Goal: Task Accomplishment & Management: Manage account settings

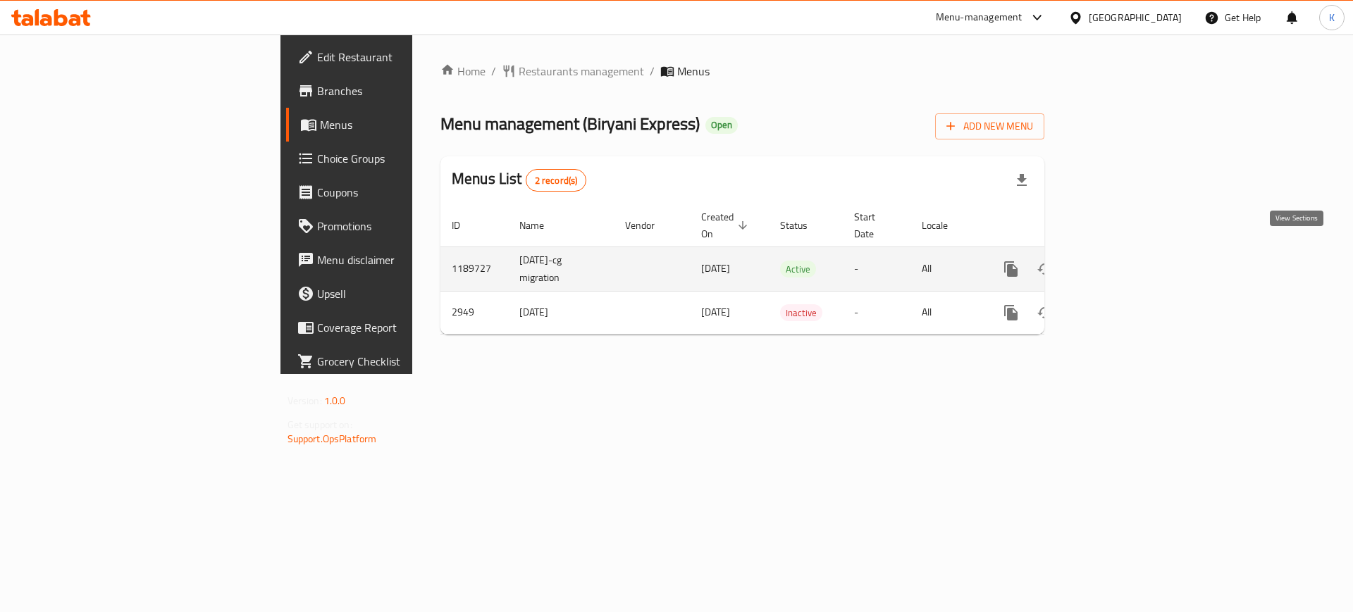
click at [1121, 261] on icon "enhanced table" at bounding box center [1112, 269] width 17 height 17
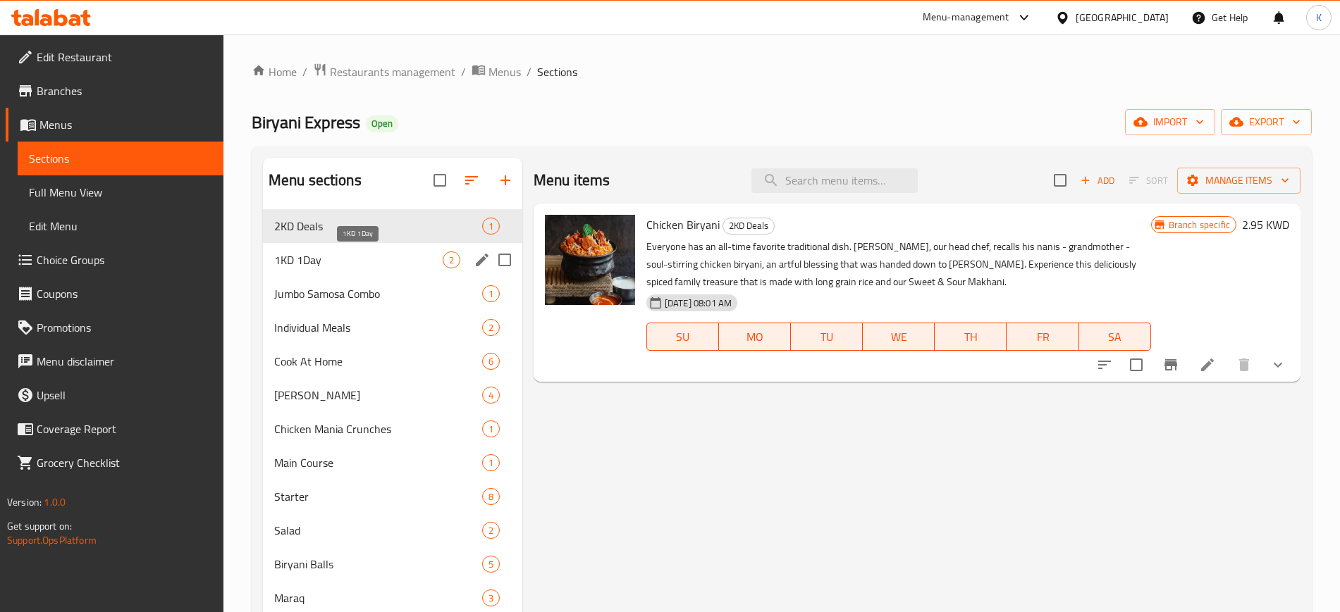
click at [390, 265] on span "1KD 1Day" at bounding box center [358, 260] width 168 height 17
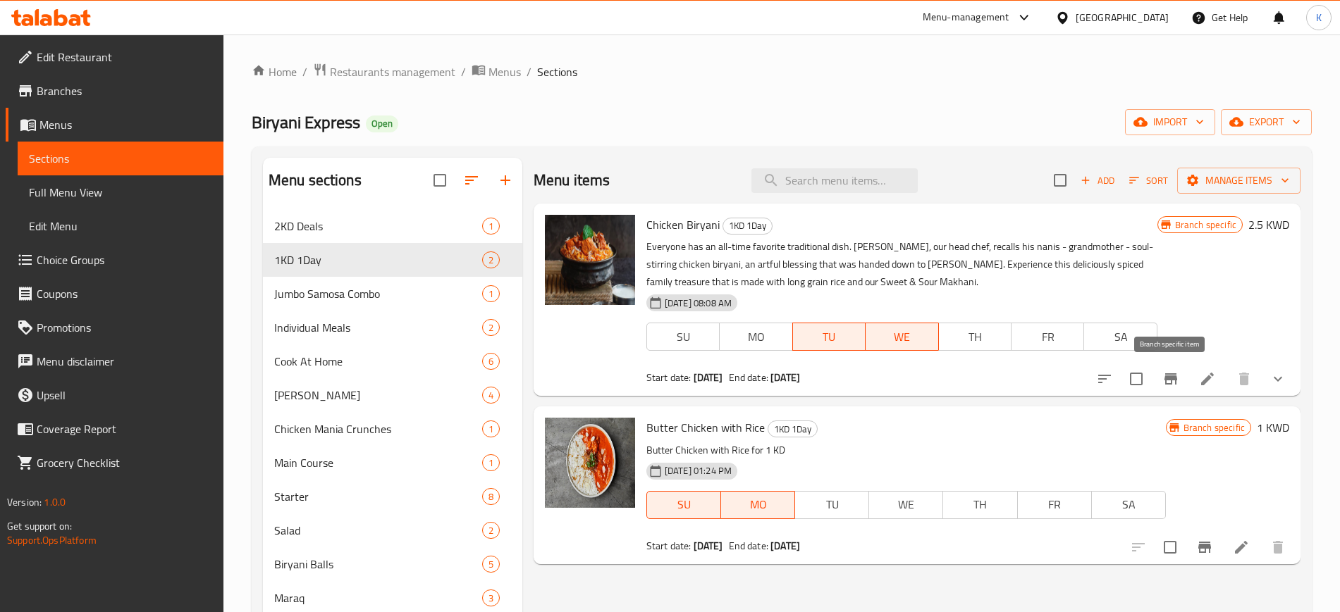
click at [1168, 383] on icon "Branch-specific-item" at bounding box center [1170, 379] width 13 height 11
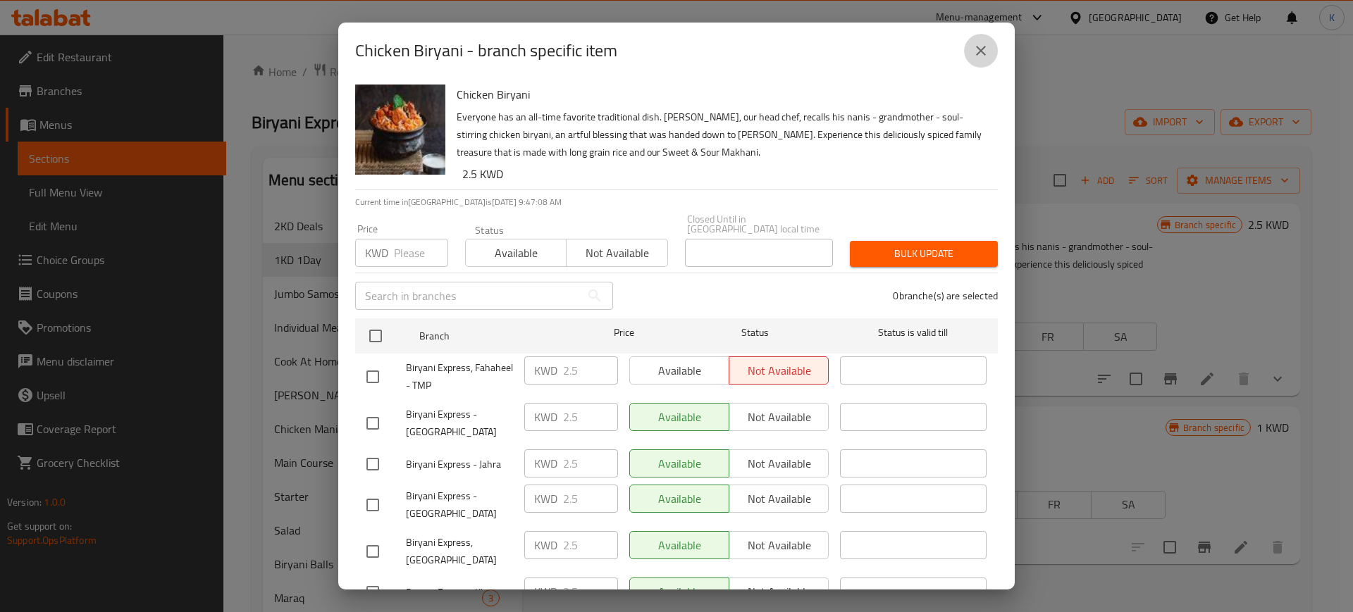
click at [983, 47] on icon "close" at bounding box center [981, 50] width 17 height 17
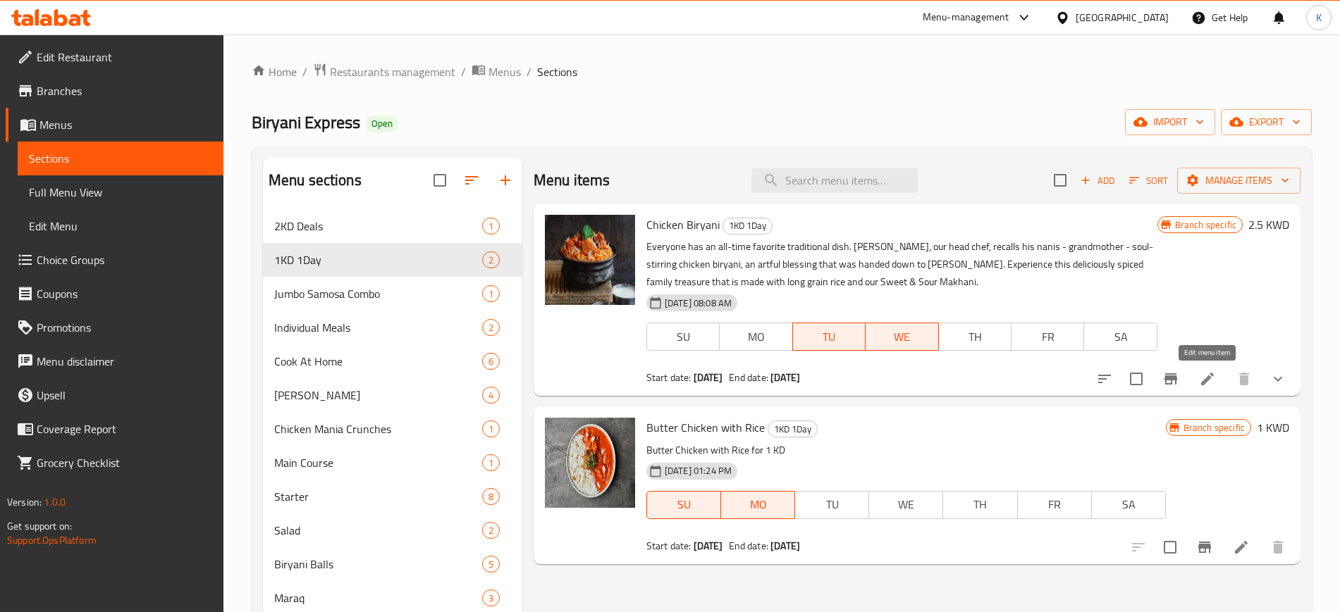
click at [1202, 380] on icon at bounding box center [1207, 379] width 17 height 17
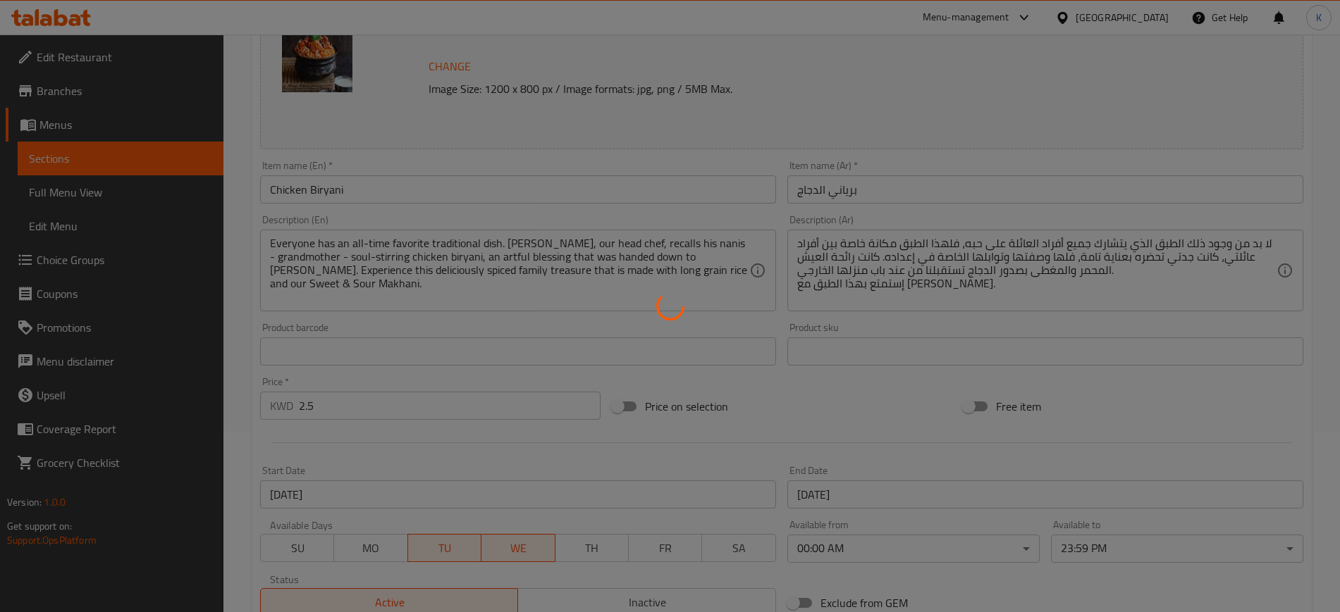
scroll to position [440, 0]
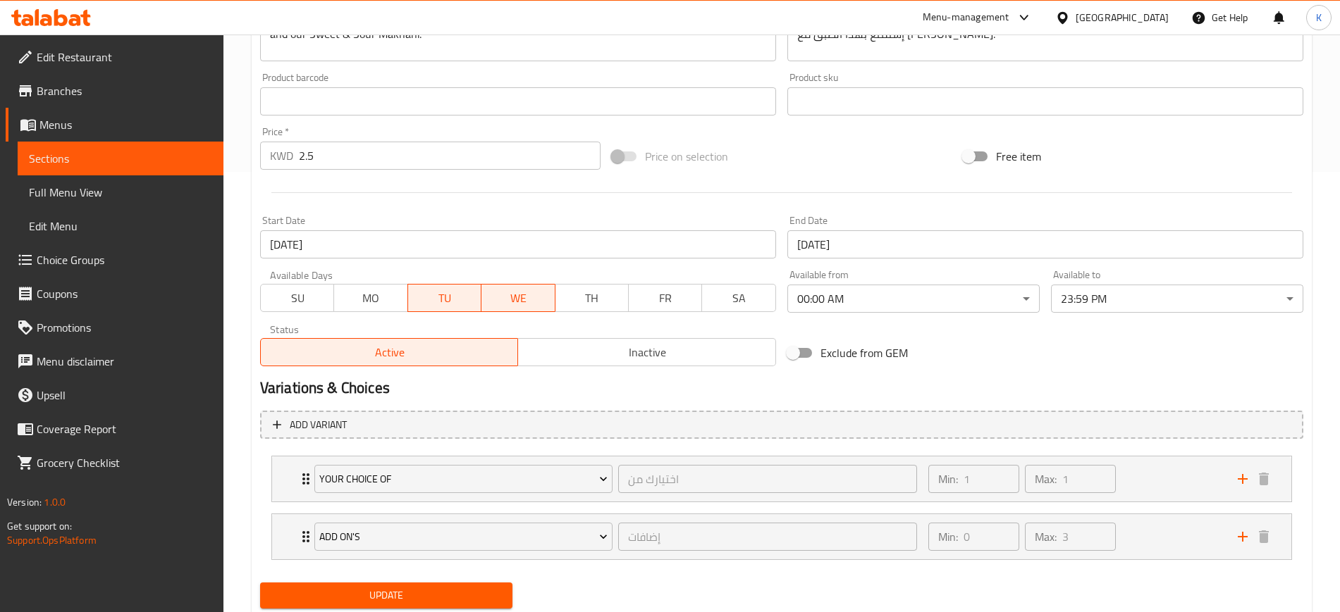
click at [651, 250] on input "[DATE]" at bounding box center [518, 244] width 516 height 28
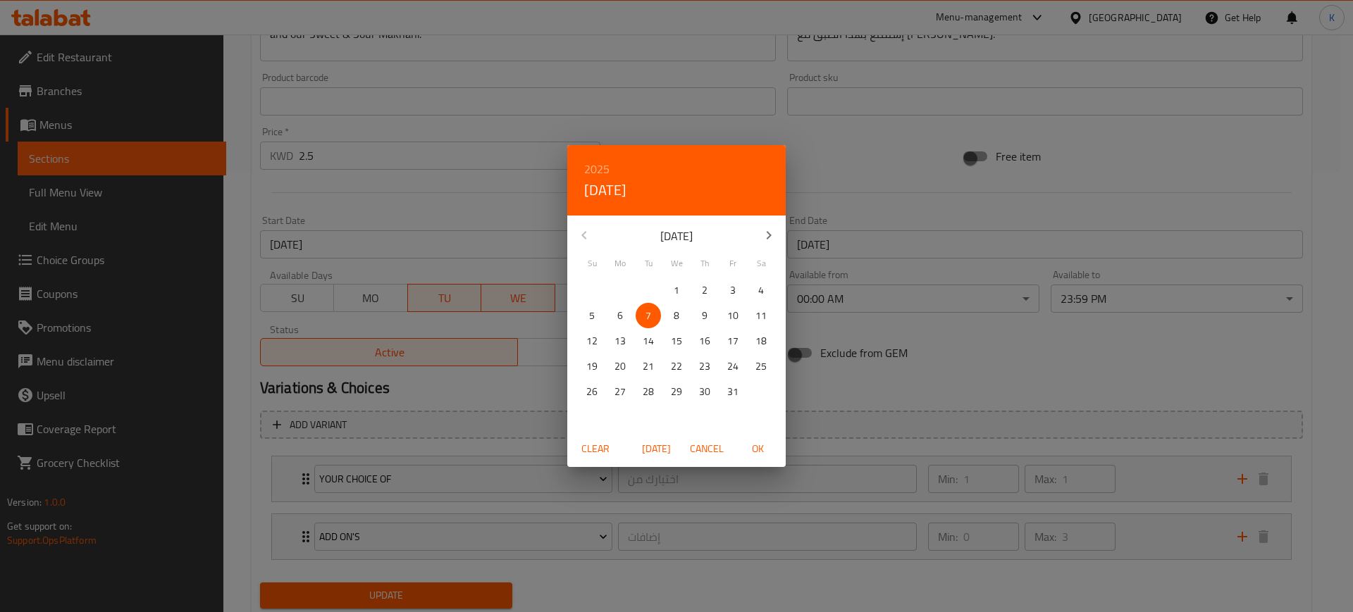
click at [980, 347] on div "2025 Tue, Oct 7 October 2025 Su Mo Tu We Th Fr Sa 28 29 30 1 2 3 4 5 6 7 8 9 10…" at bounding box center [676, 306] width 1353 height 612
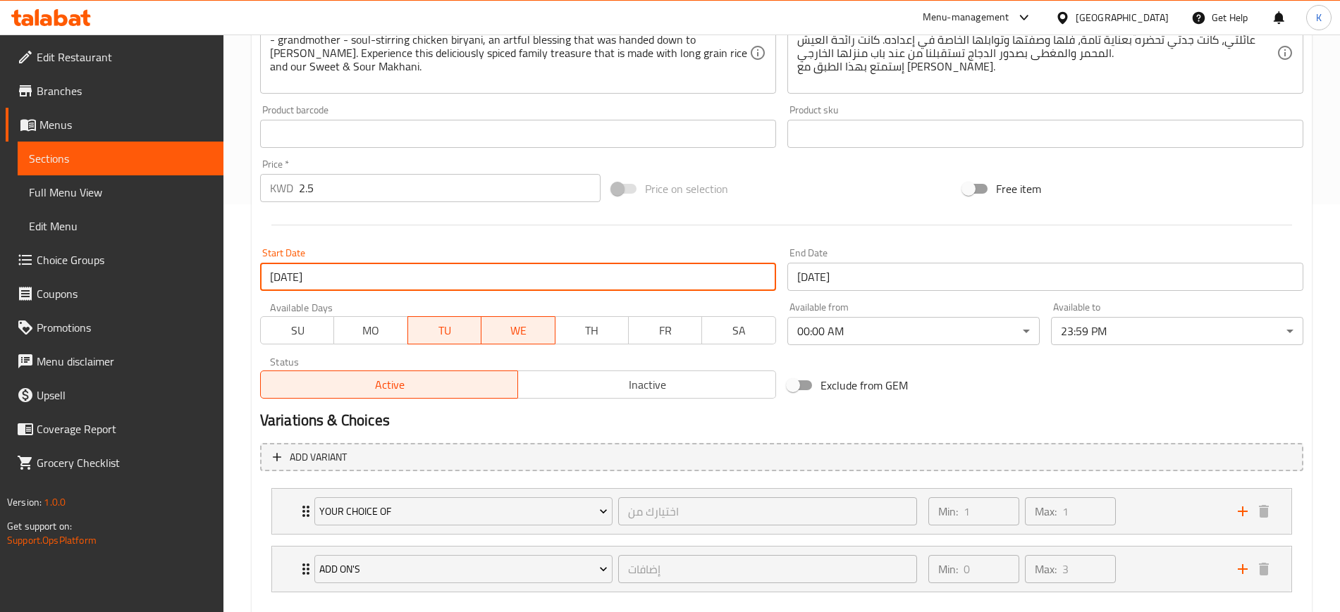
scroll to position [485, 0]
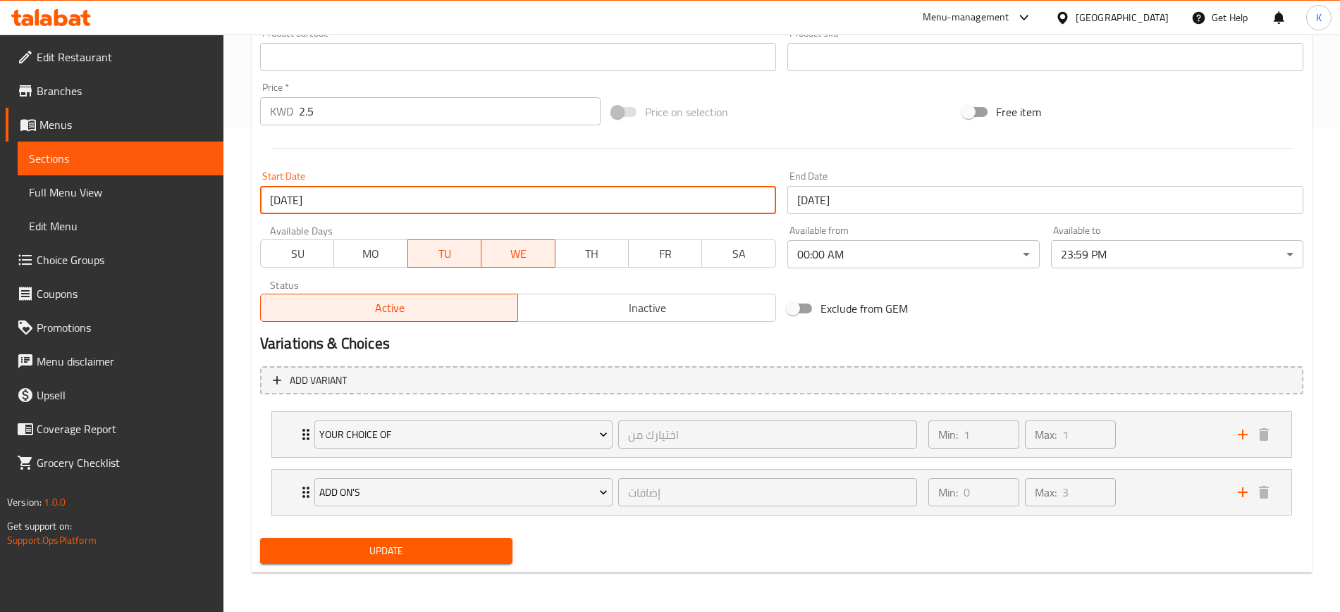
click at [424, 544] on span "Update" at bounding box center [386, 552] width 230 height 18
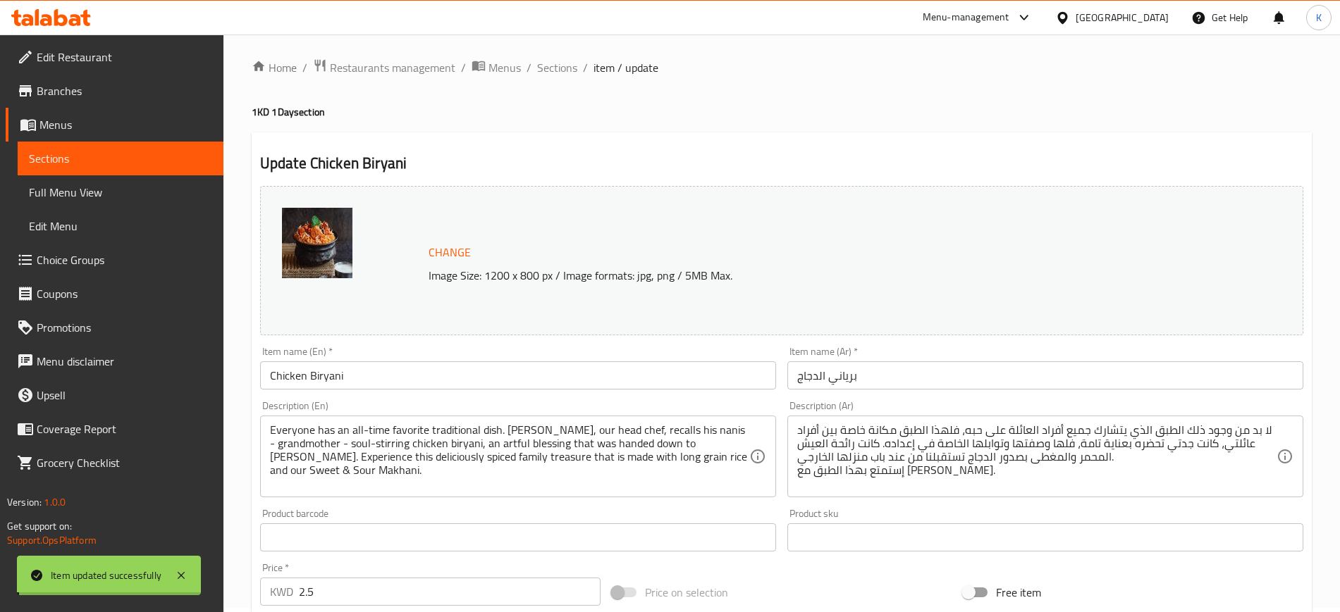
scroll to position [0, 0]
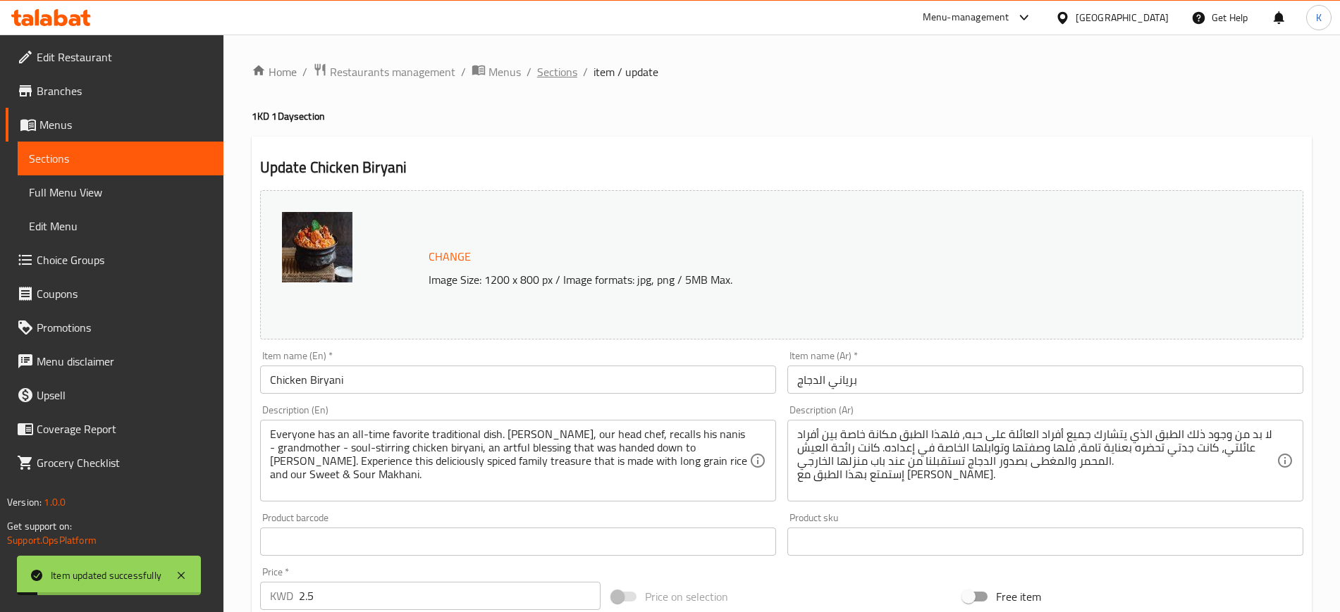
click at [550, 73] on span "Sections" at bounding box center [557, 71] width 40 height 17
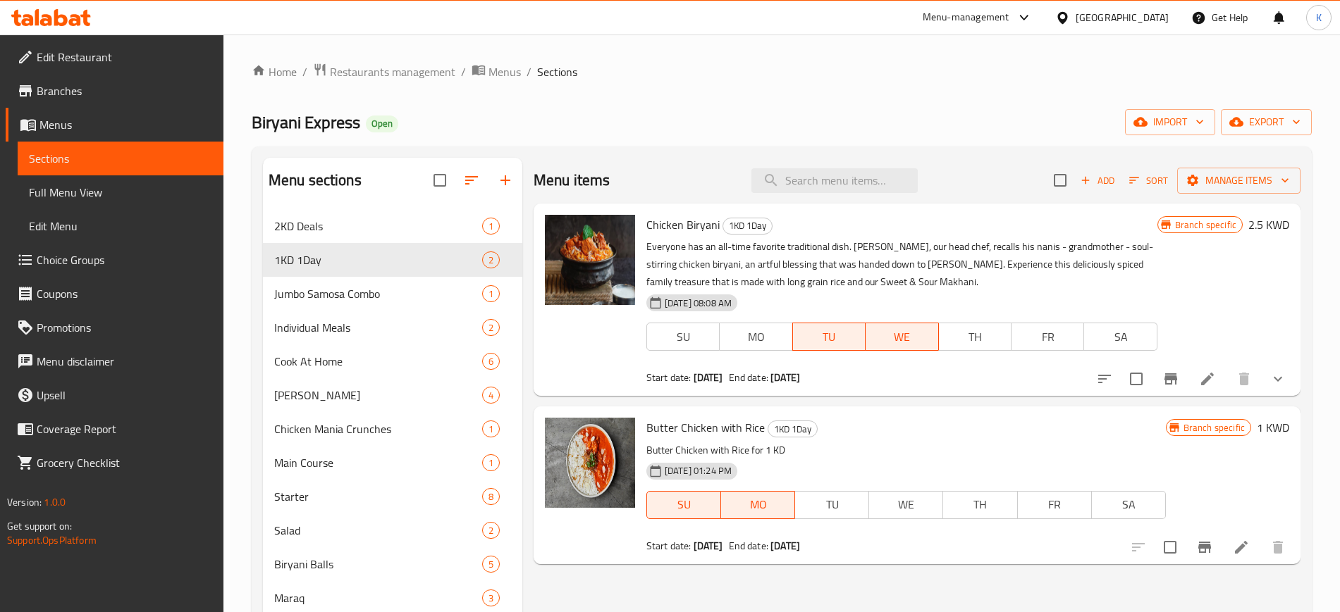
click at [84, 90] on span "Branches" at bounding box center [124, 90] width 175 height 17
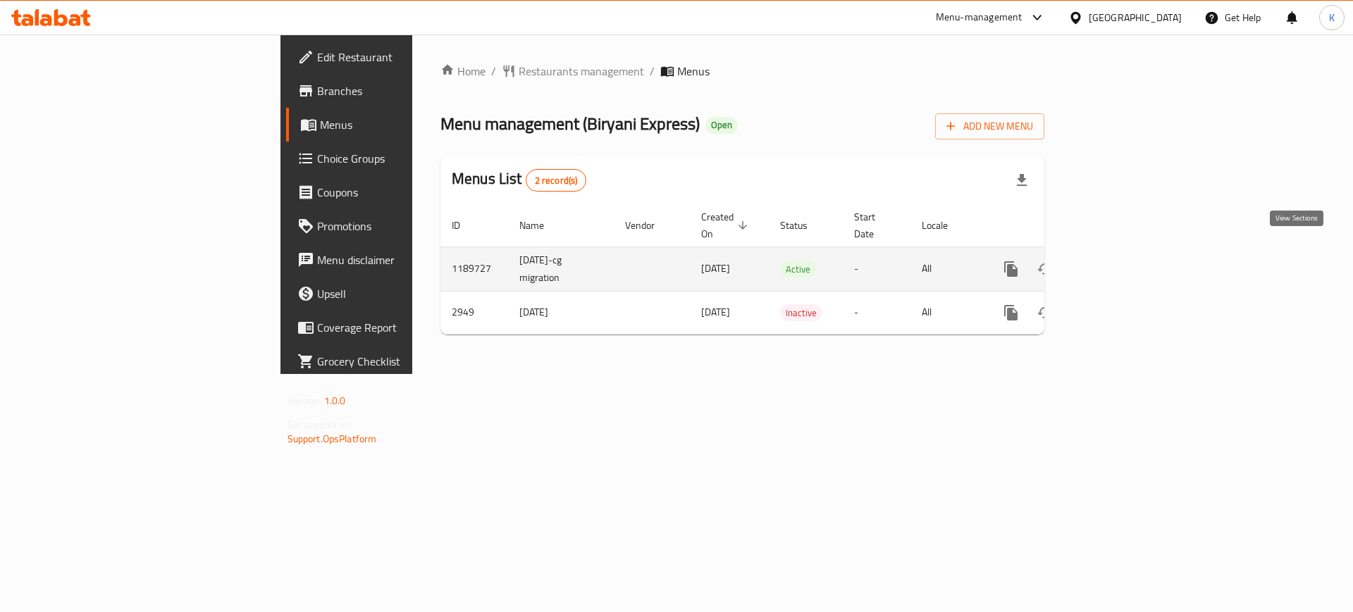
click at [1119, 263] on icon "enhanced table" at bounding box center [1112, 269] width 13 height 13
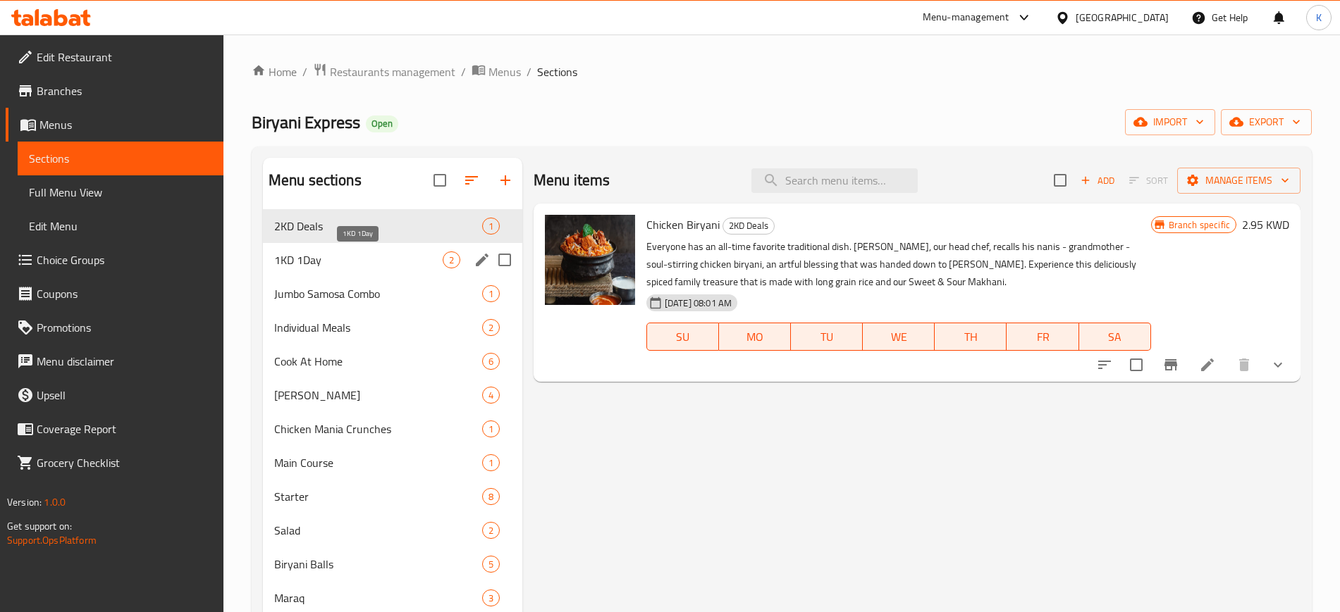
click at [314, 264] on span "1KD 1Day" at bounding box center [358, 260] width 168 height 17
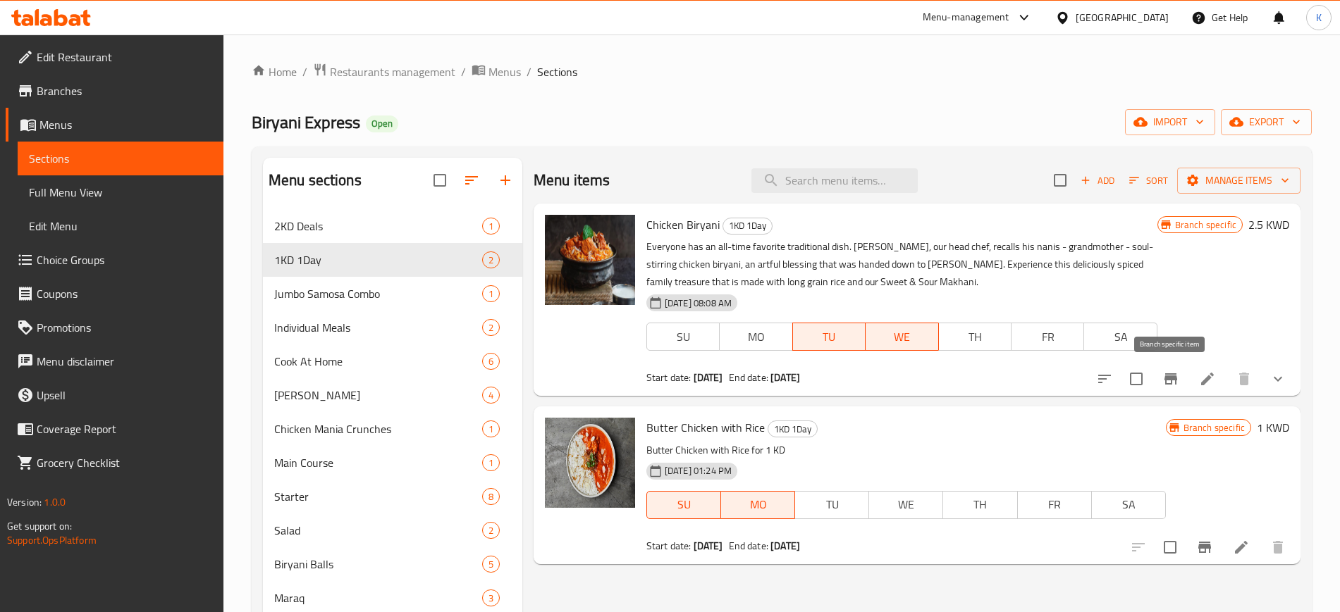
click at [1176, 378] on icon "Branch-specific-item" at bounding box center [1170, 379] width 13 height 11
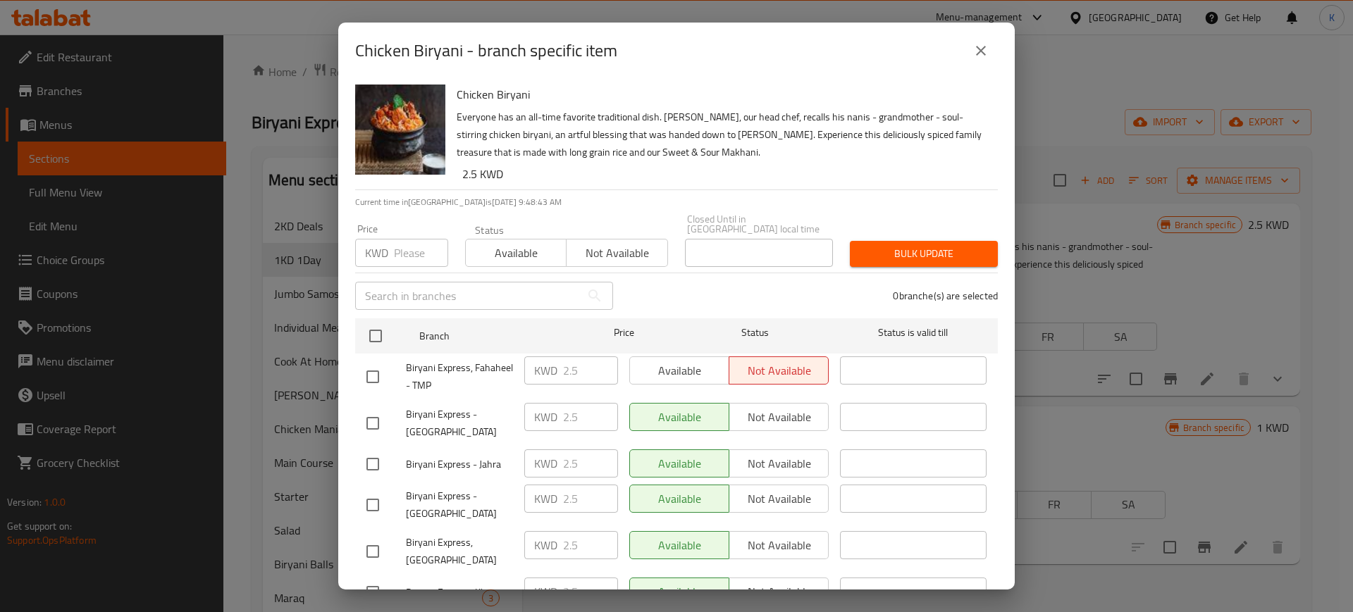
click at [982, 41] on button "close" at bounding box center [981, 51] width 34 height 34
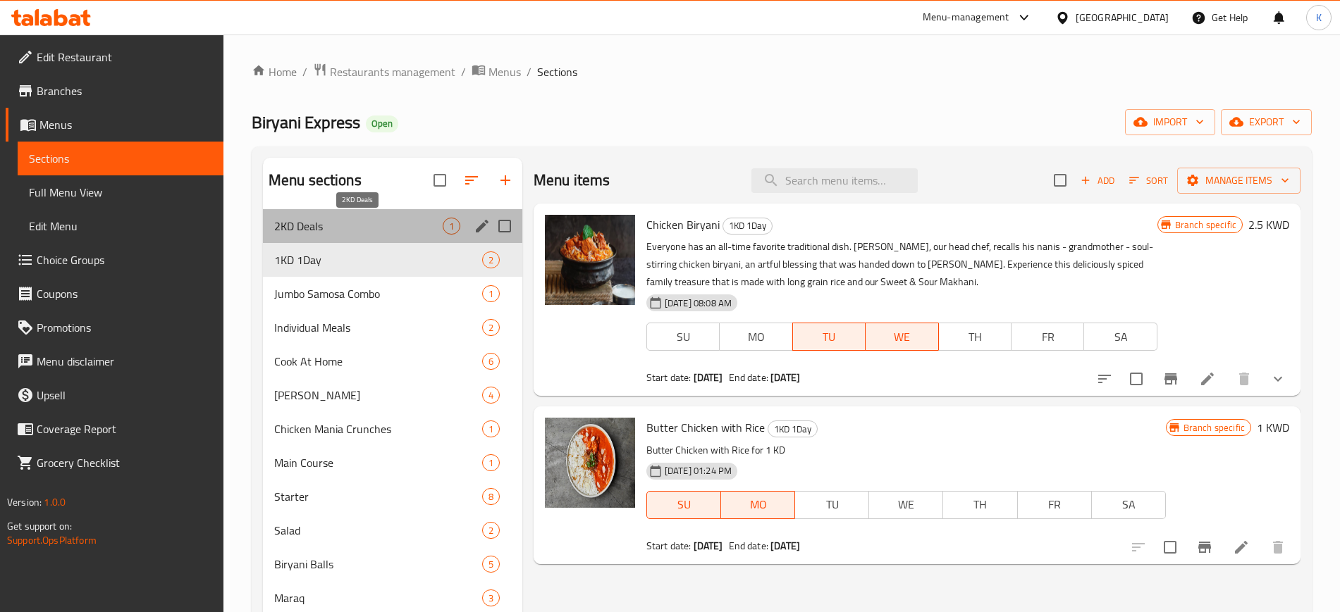
click at [317, 228] on span "2KD Deals" at bounding box center [358, 226] width 168 height 17
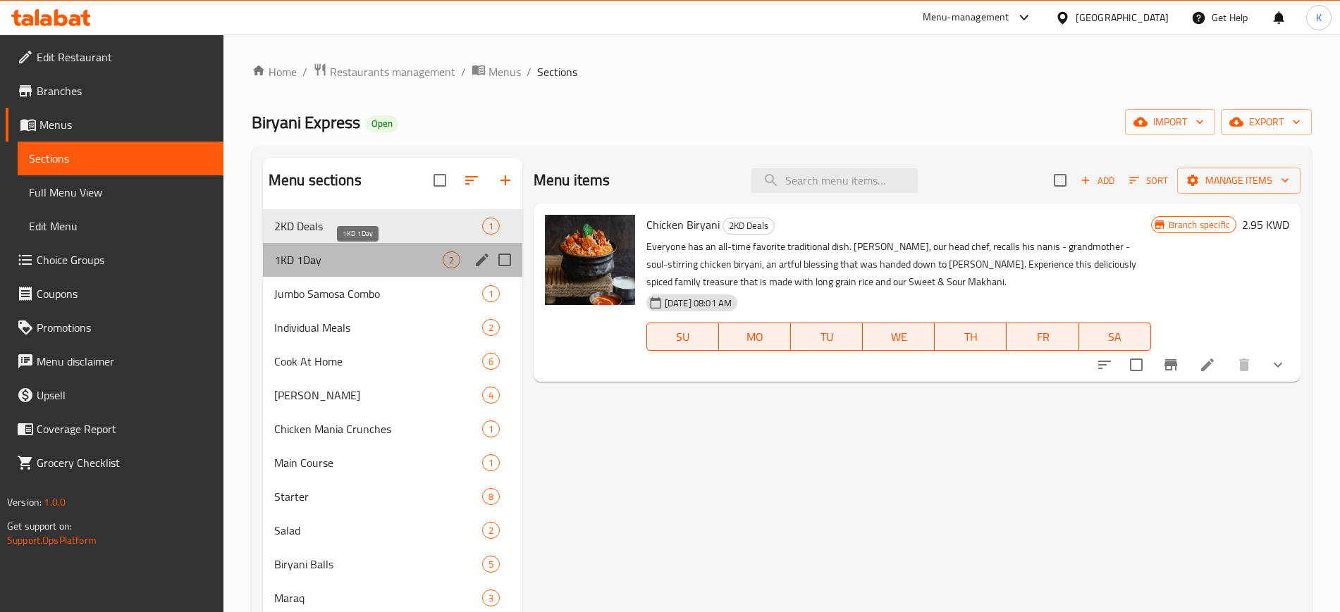
click at [395, 268] on span "1KD 1Day" at bounding box center [358, 260] width 168 height 17
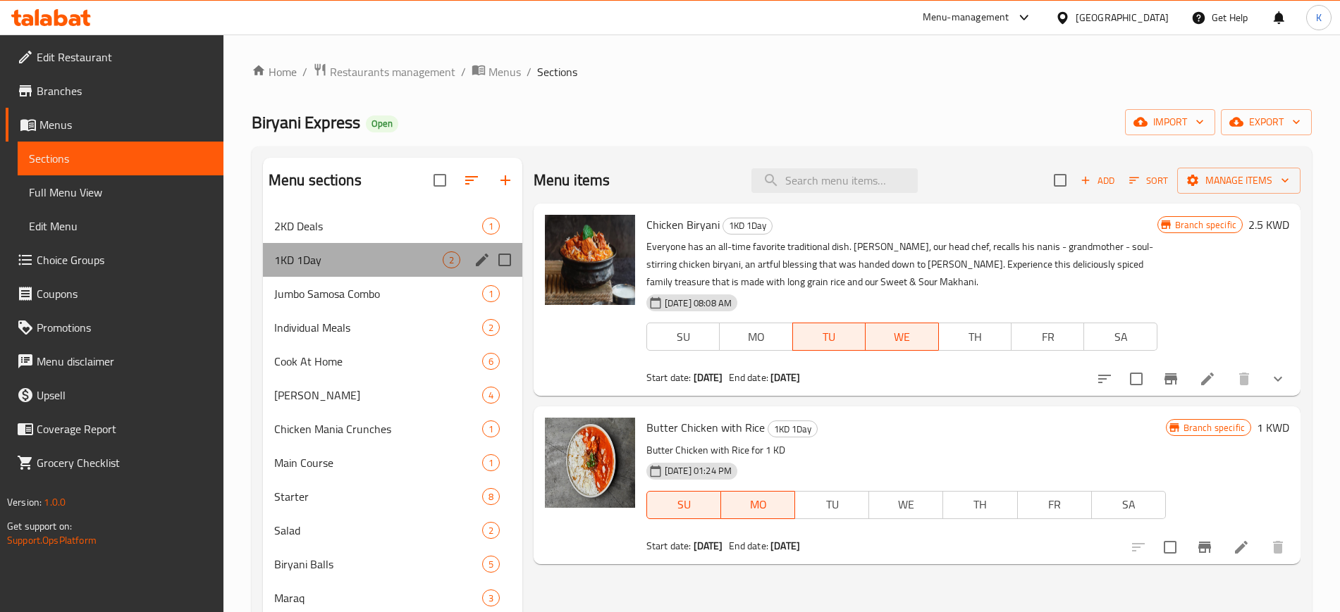
click at [370, 243] on div "1KD 1Day 2" at bounding box center [392, 260] width 259 height 34
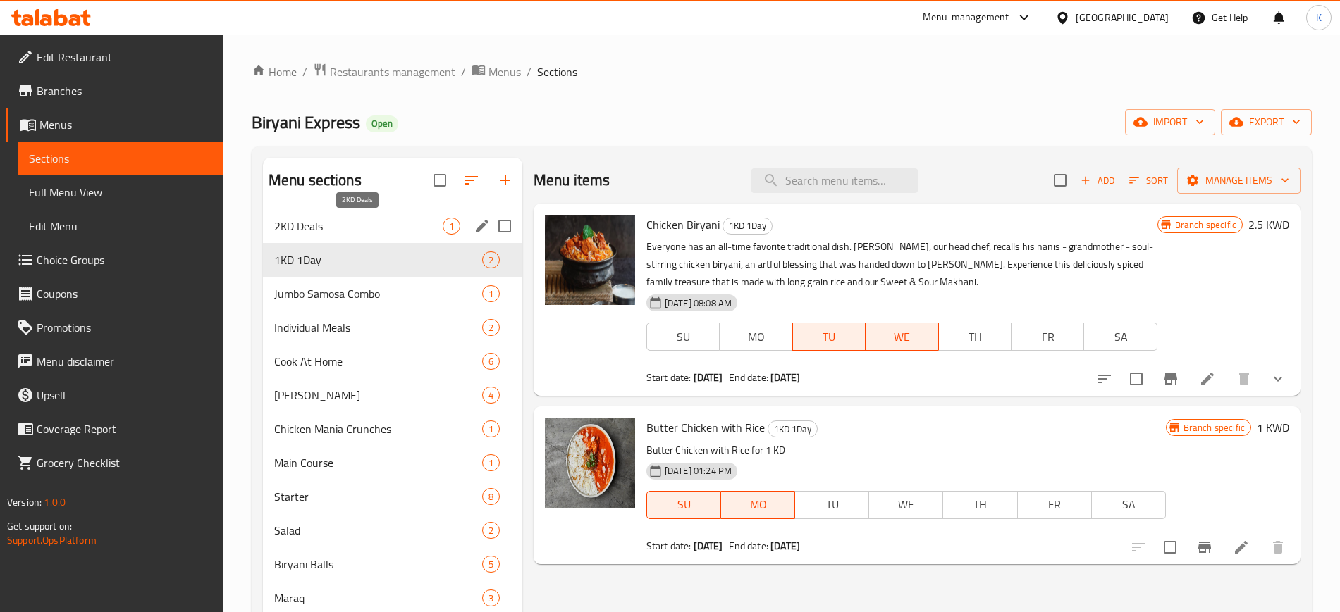
click at [326, 226] on span "2KD Deals" at bounding box center [358, 226] width 168 height 17
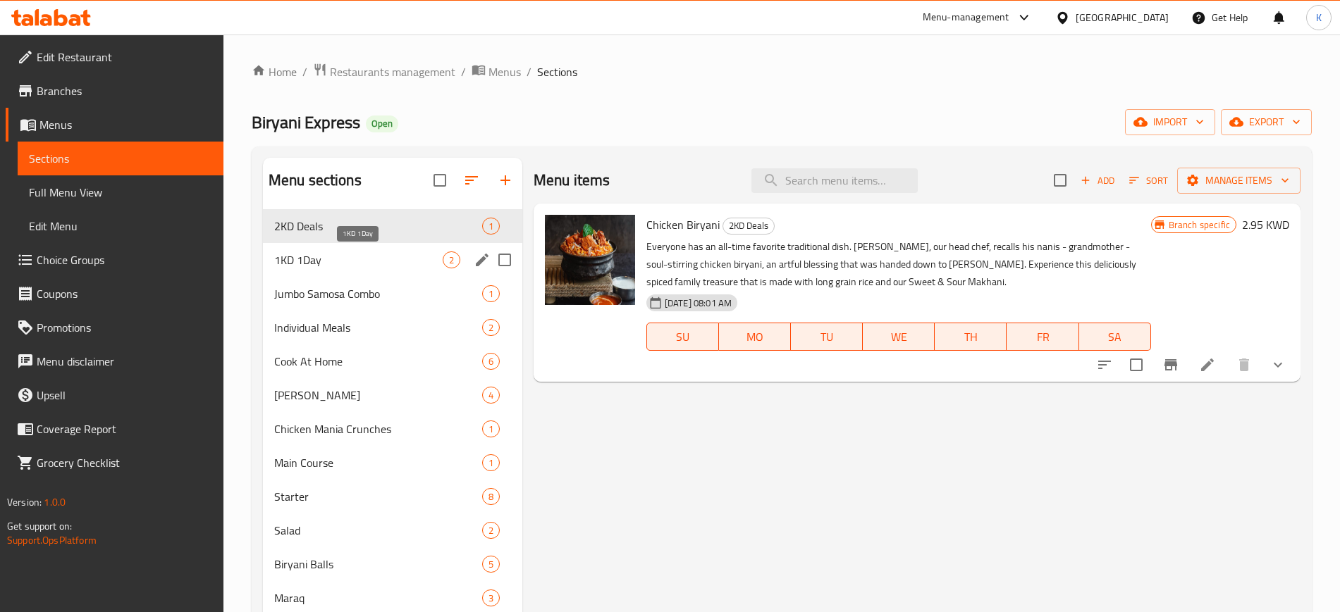
click at [325, 260] on span "1KD 1Day" at bounding box center [358, 260] width 168 height 17
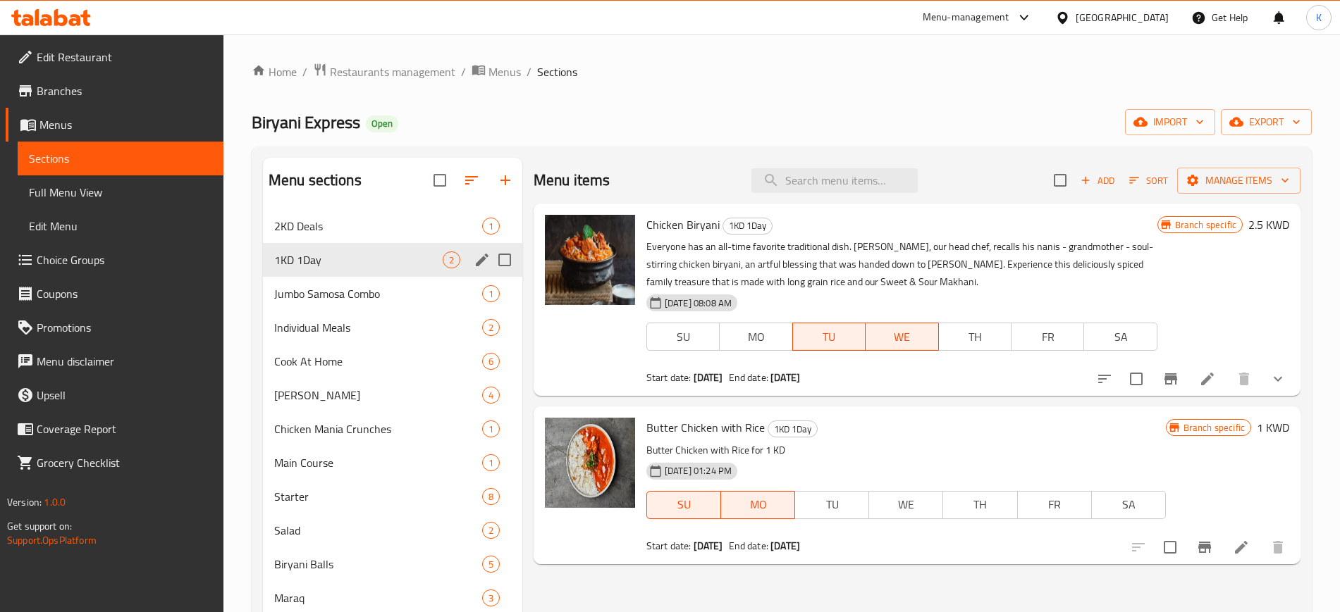
click at [328, 242] on div "2KD Deals 1" at bounding box center [392, 226] width 259 height 34
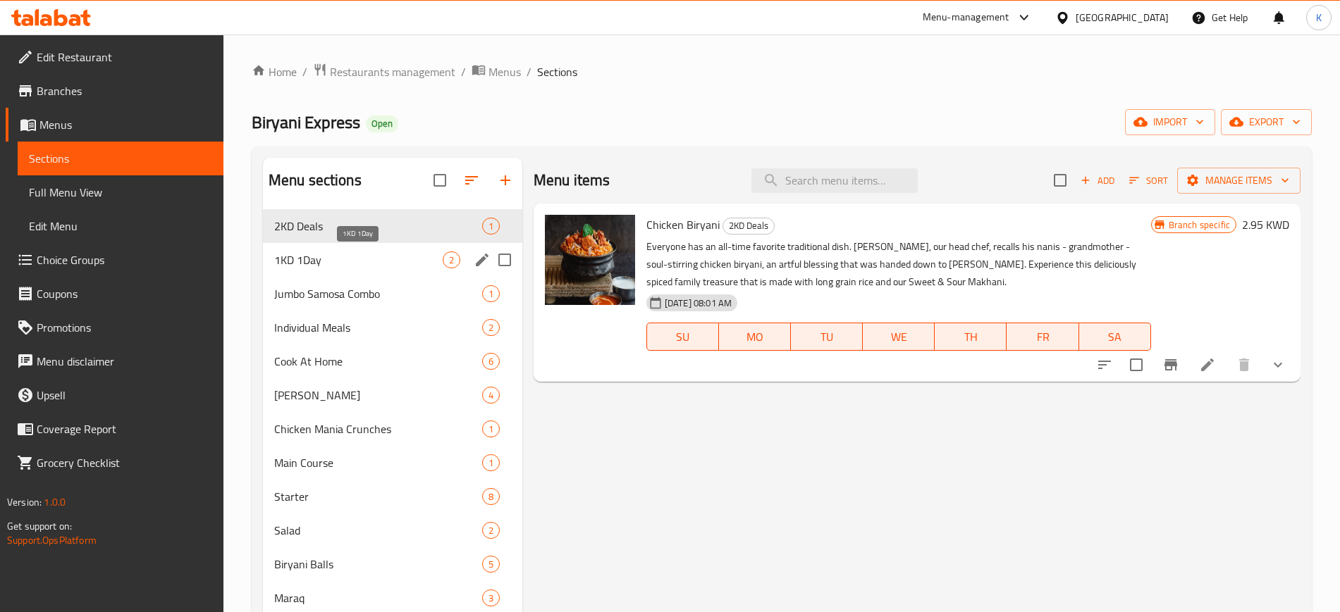
click at [321, 266] on span "1KD 1Day" at bounding box center [358, 260] width 168 height 17
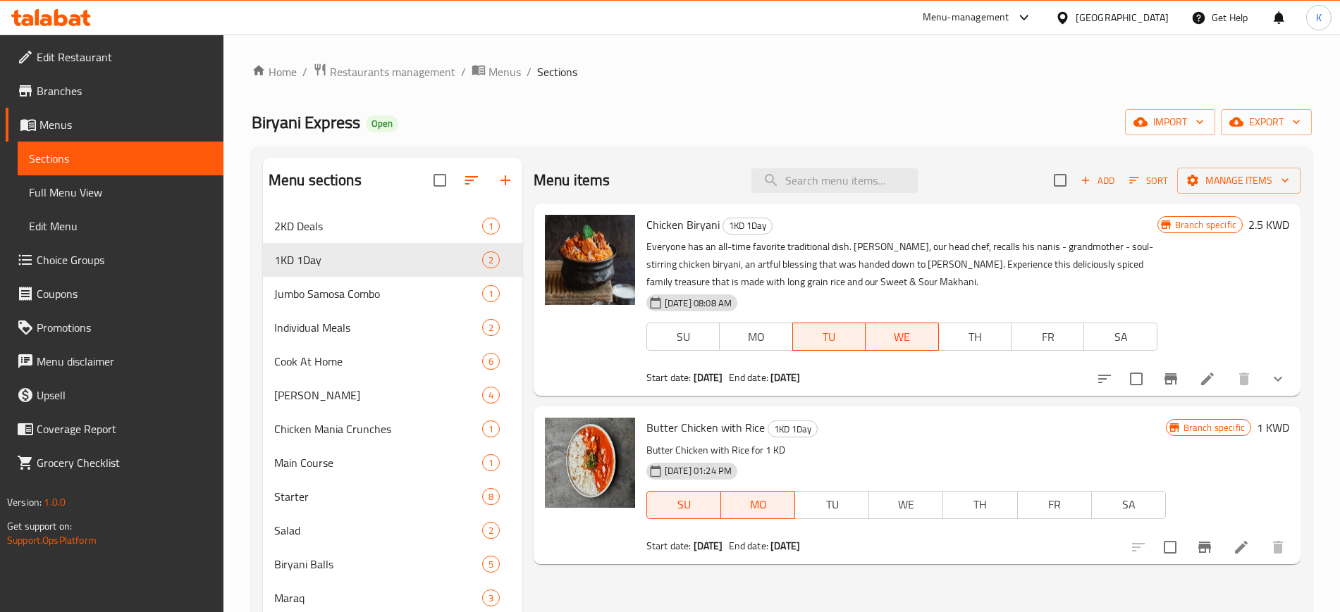
click at [686, 101] on div "Home / Restaurants management / Menus / Sections Biryani Express Open import ex…" at bounding box center [782, 432] width 1060 height 739
click at [1175, 378] on icon "Branch-specific-item" at bounding box center [1170, 379] width 13 height 11
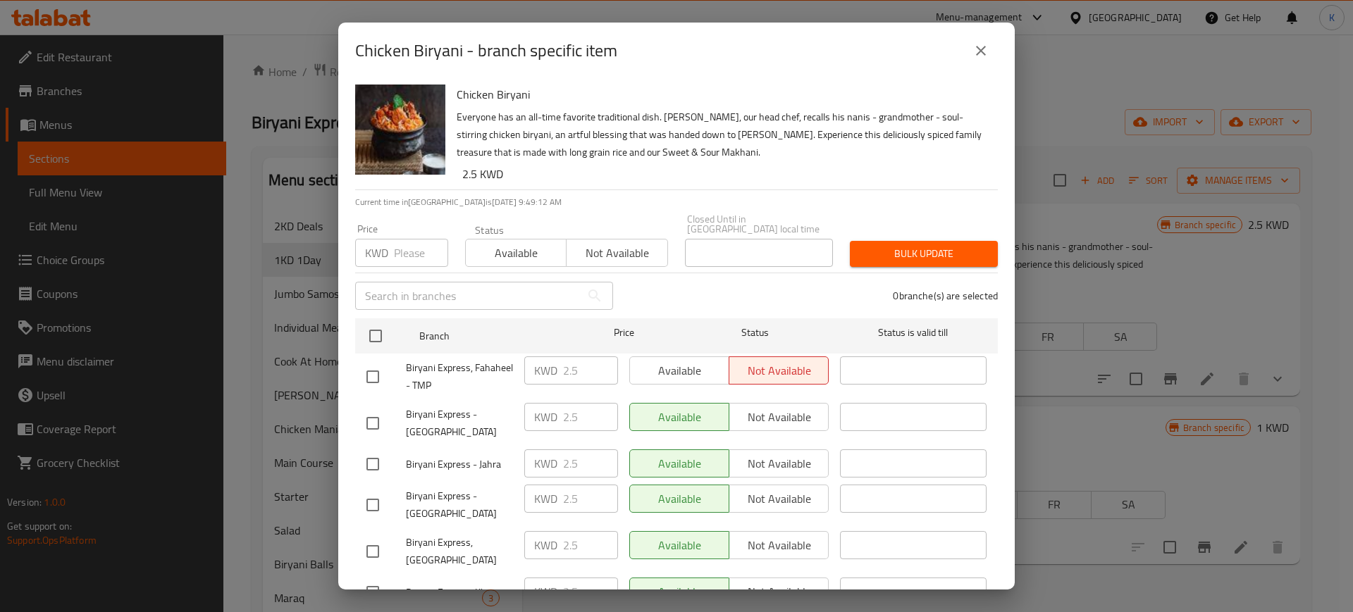
click at [985, 55] on icon "close" at bounding box center [981, 50] width 17 height 17
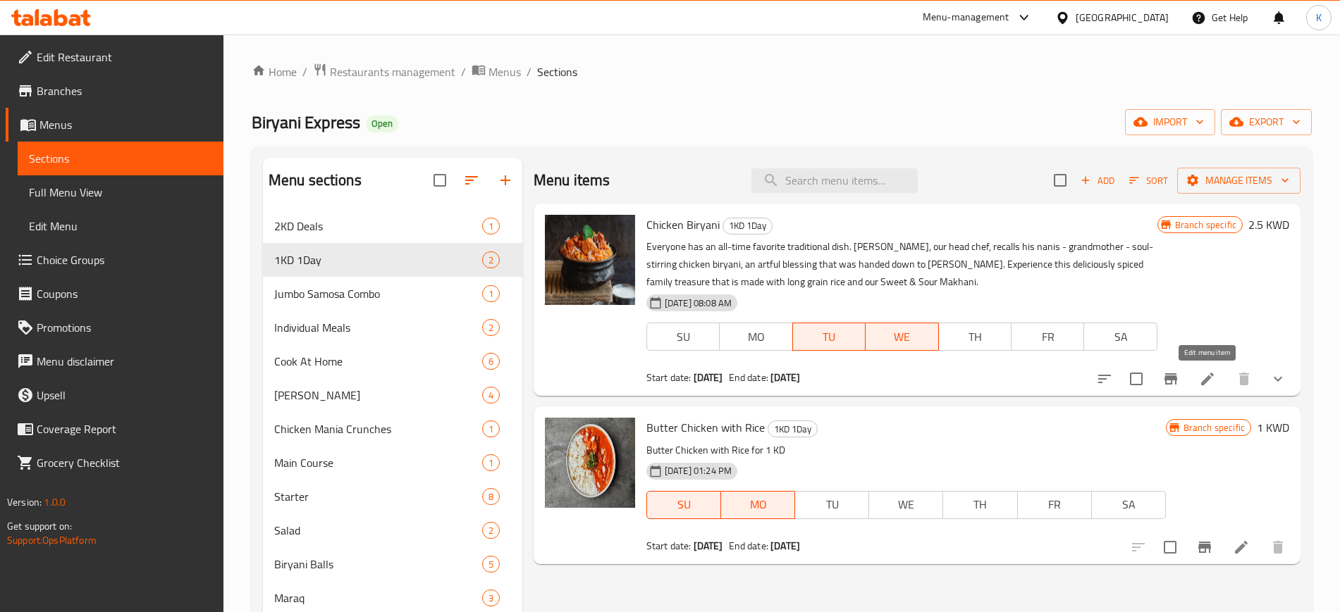
click at [1204, 382] on icon at bounding box center [1207, 379] width 13 height 13
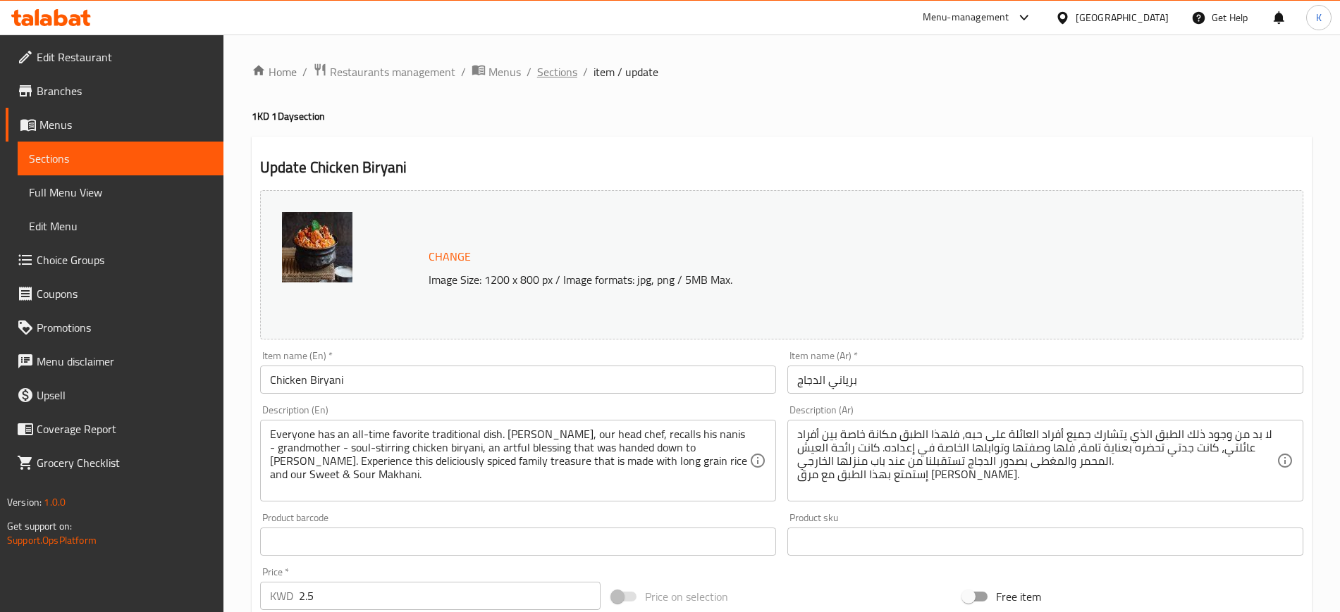
click at [563, 73] on span "Sections" at bounding box center [557, 71] width 40 height 17
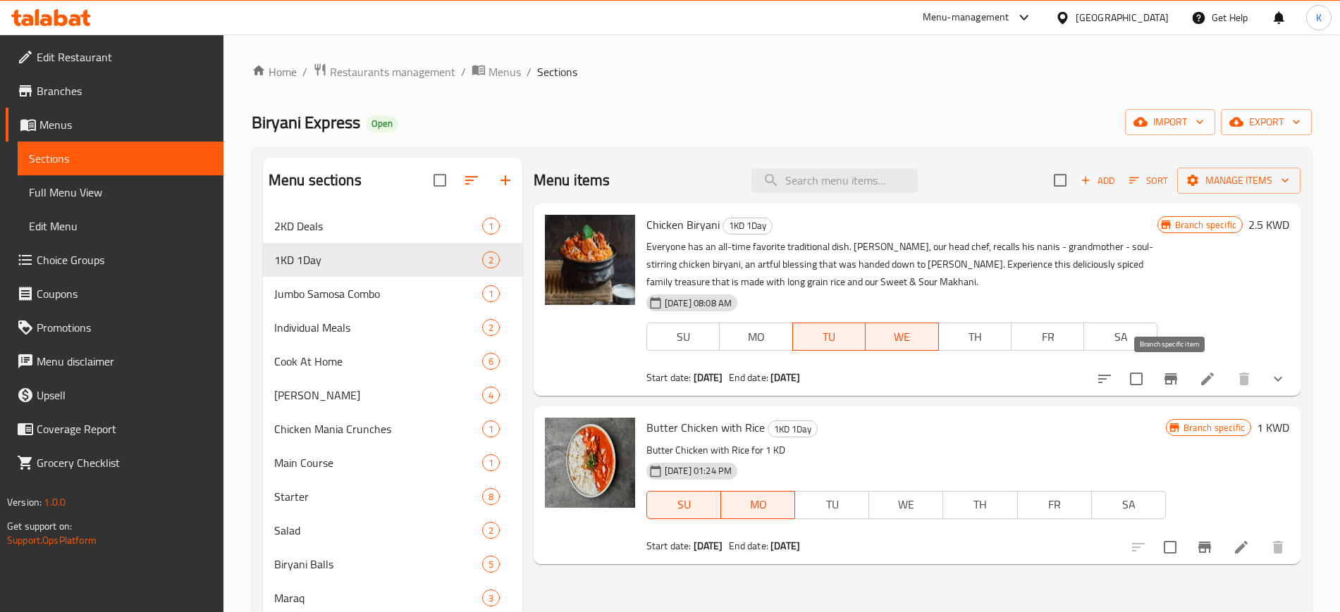
click at [1175, 379] on icon "Branch-specific-item" at bounding box center [1170, 379] width 13 height 11
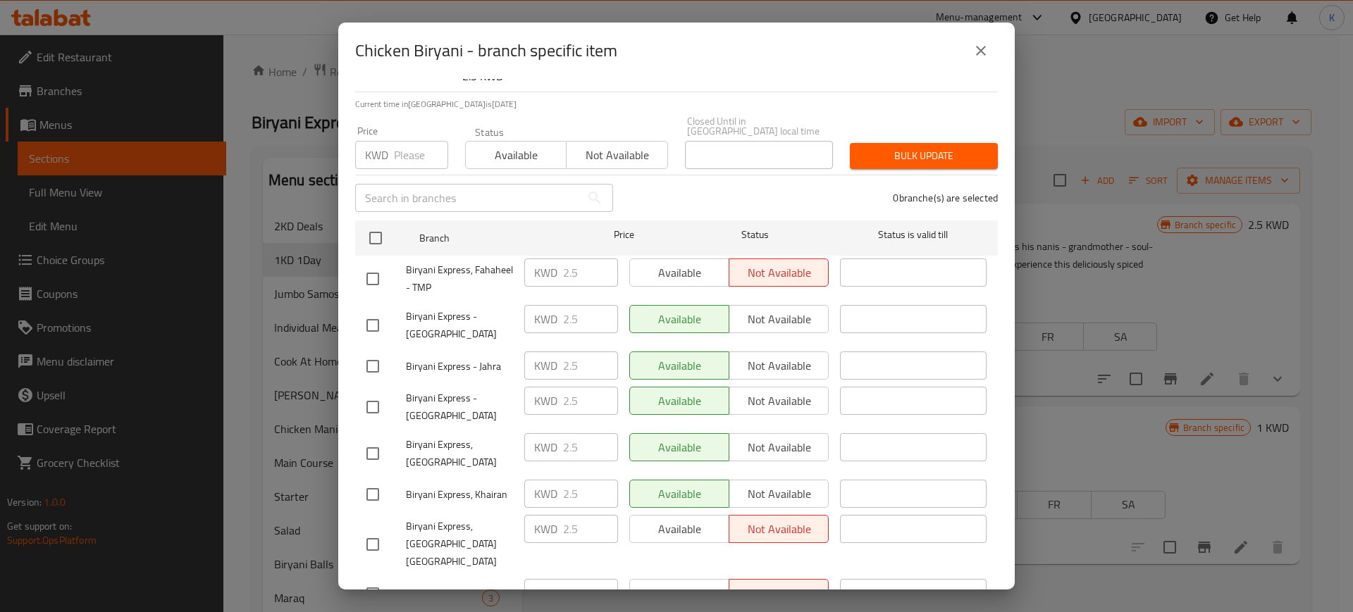
scroll to position [165, 0]
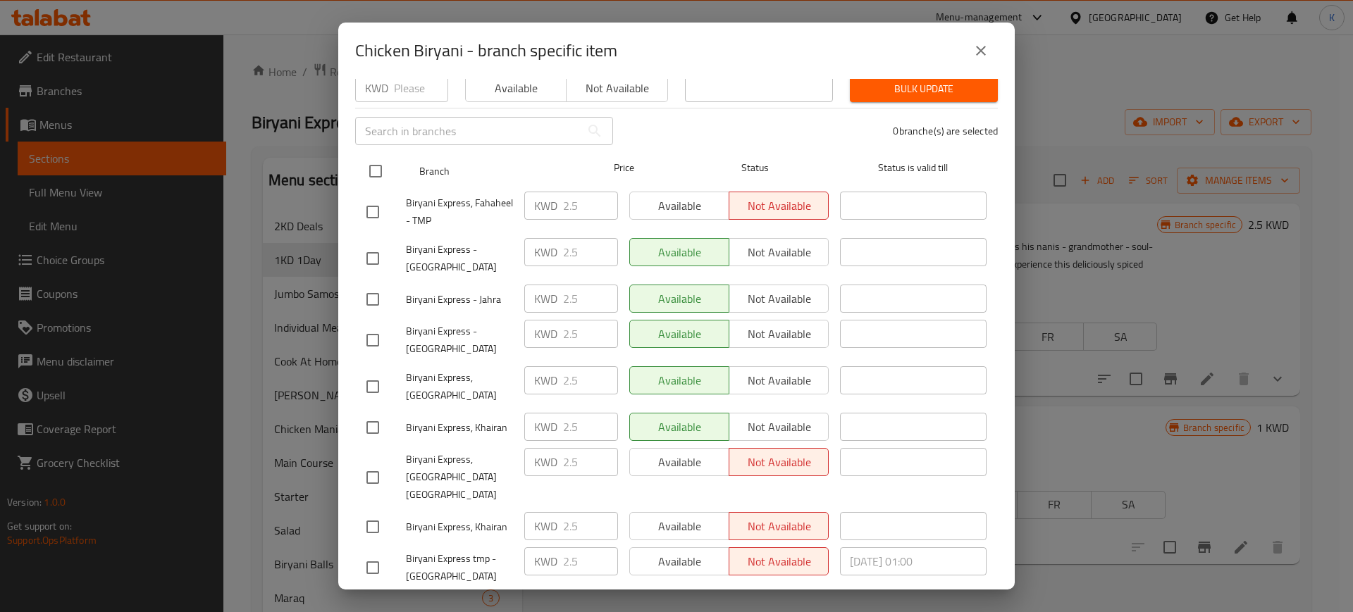
click at [380, 162] on input "checkbox" at bounding box center [376, 171] width 30 height 30
checkbox input "true"
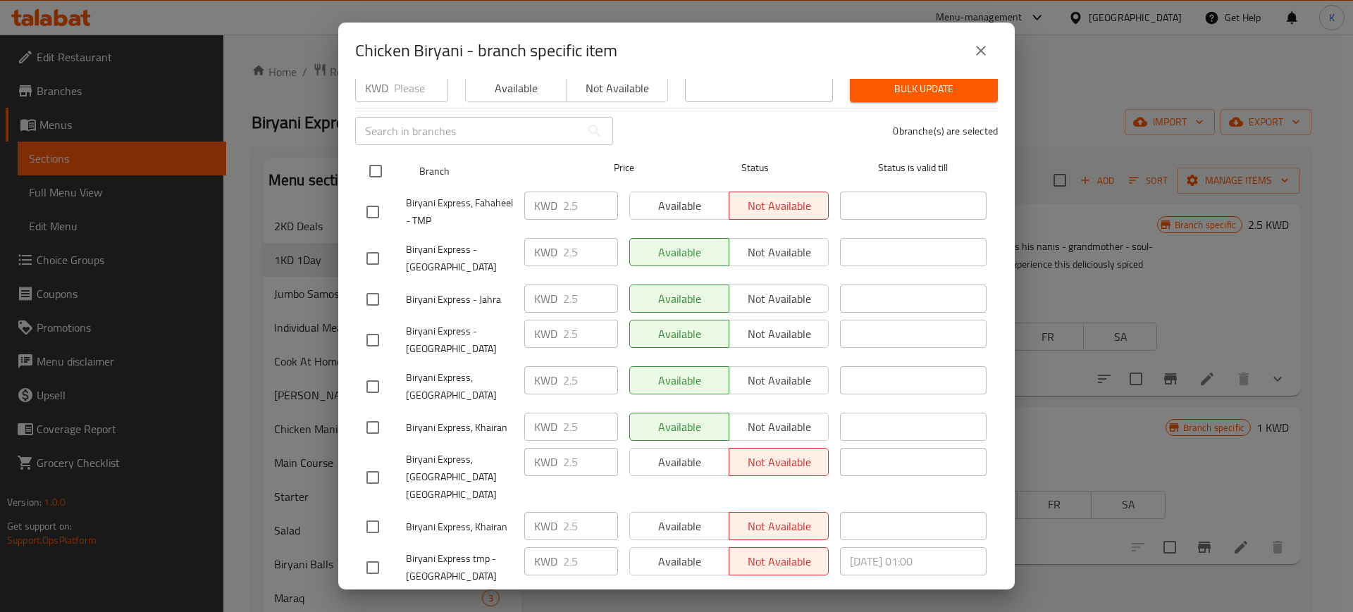
checkbox input "true"
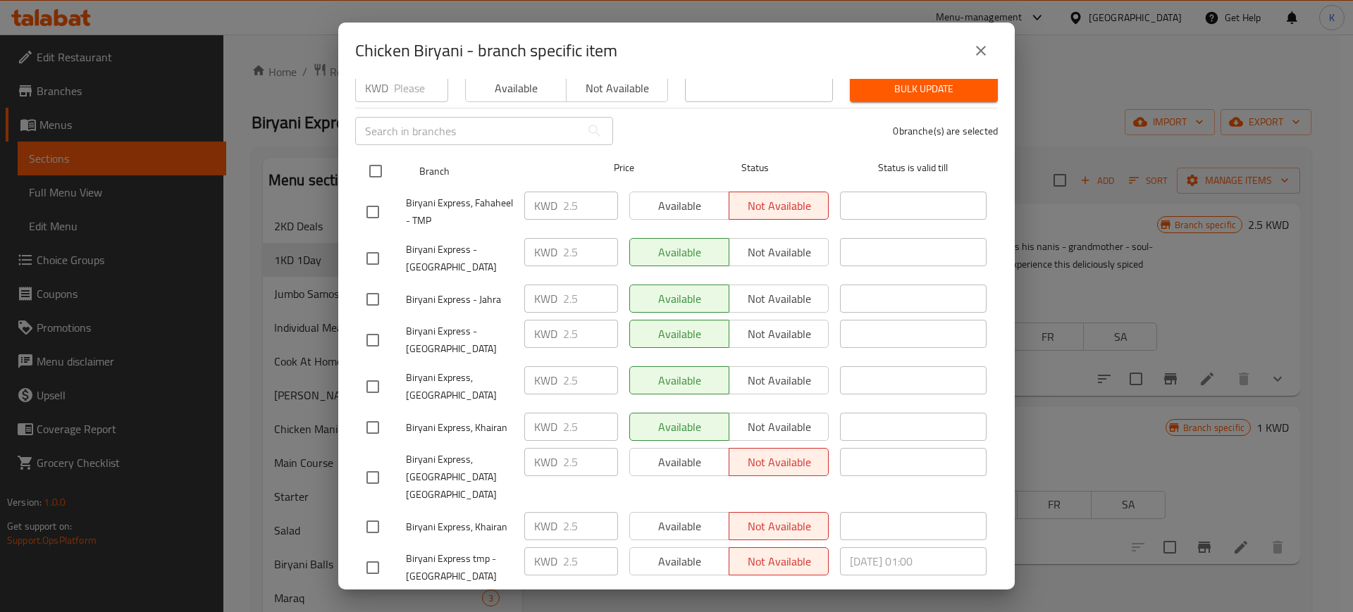
checkbox input "true"
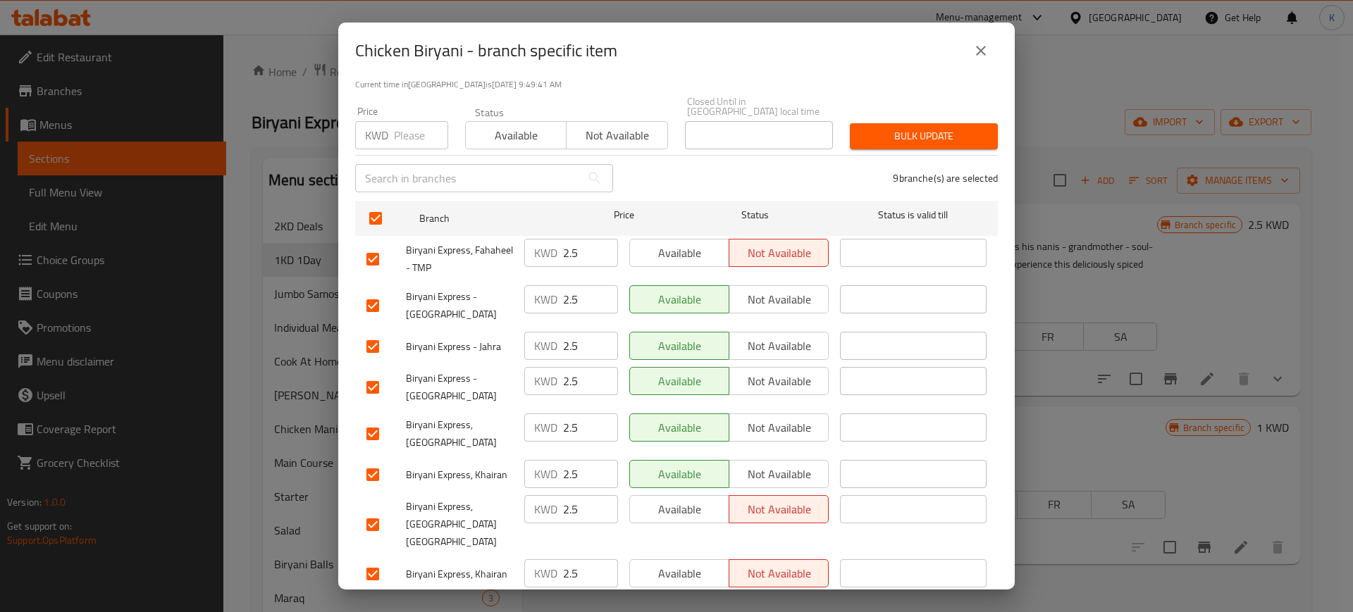
scroll to position [77, 0]
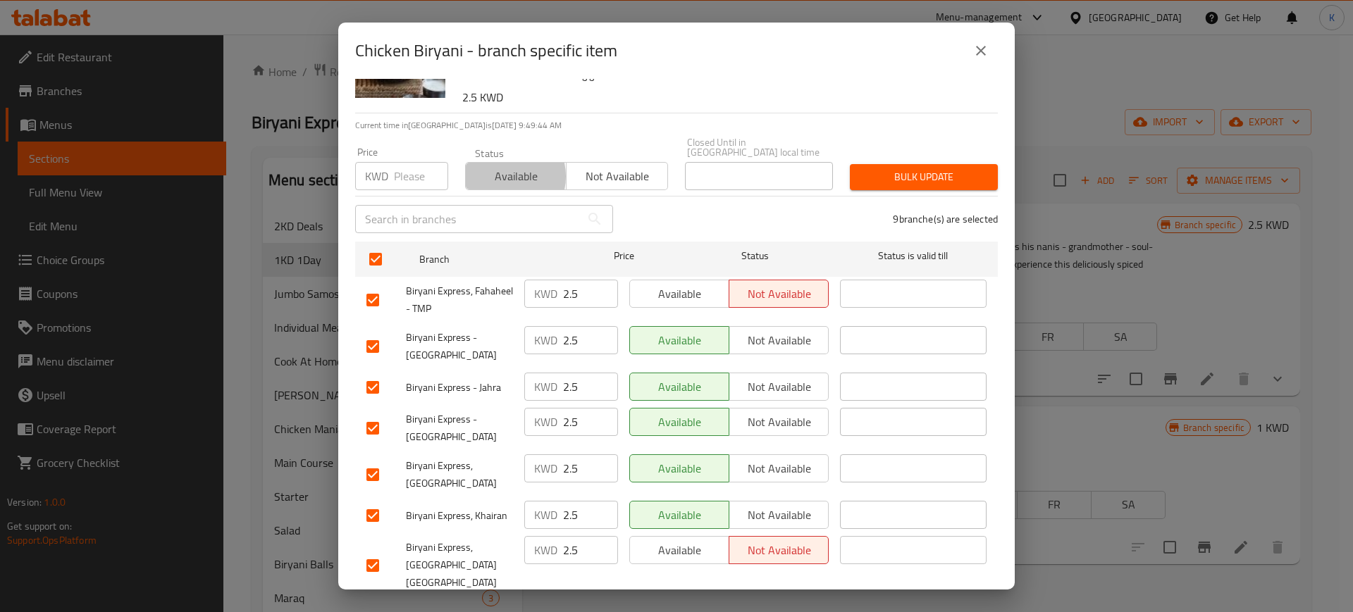
click at [500, 166] on span "Available" at bounding box center [516, 176] width 90 height 20
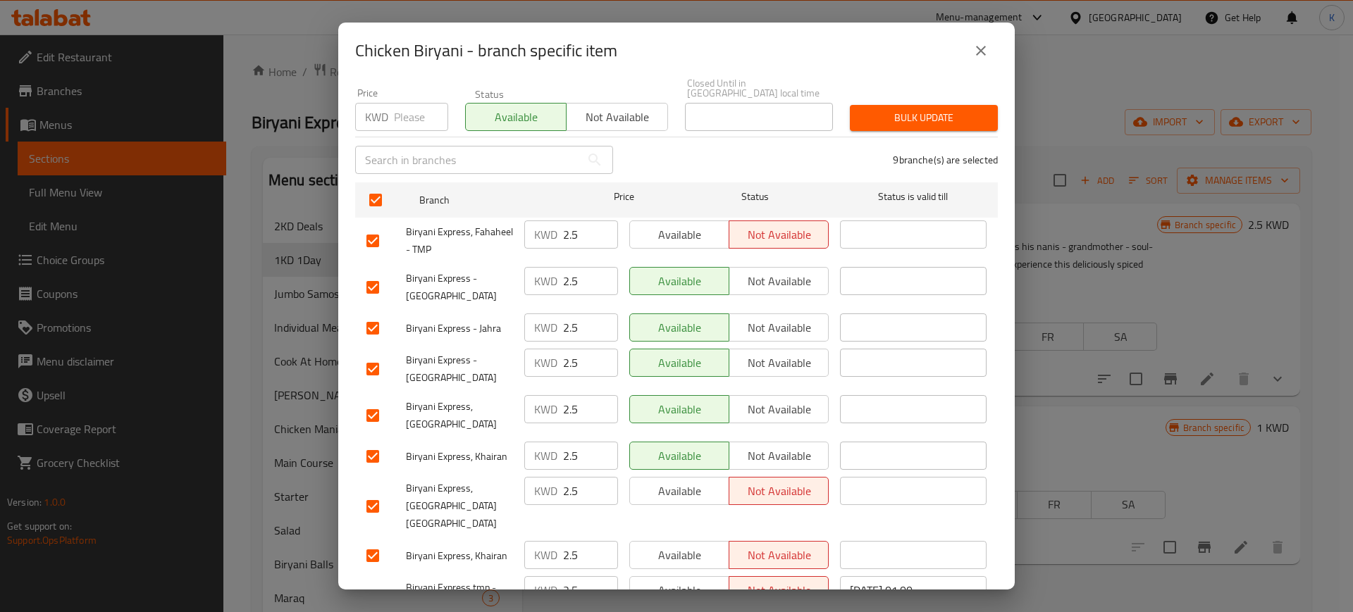
scroll to position [165, 0]
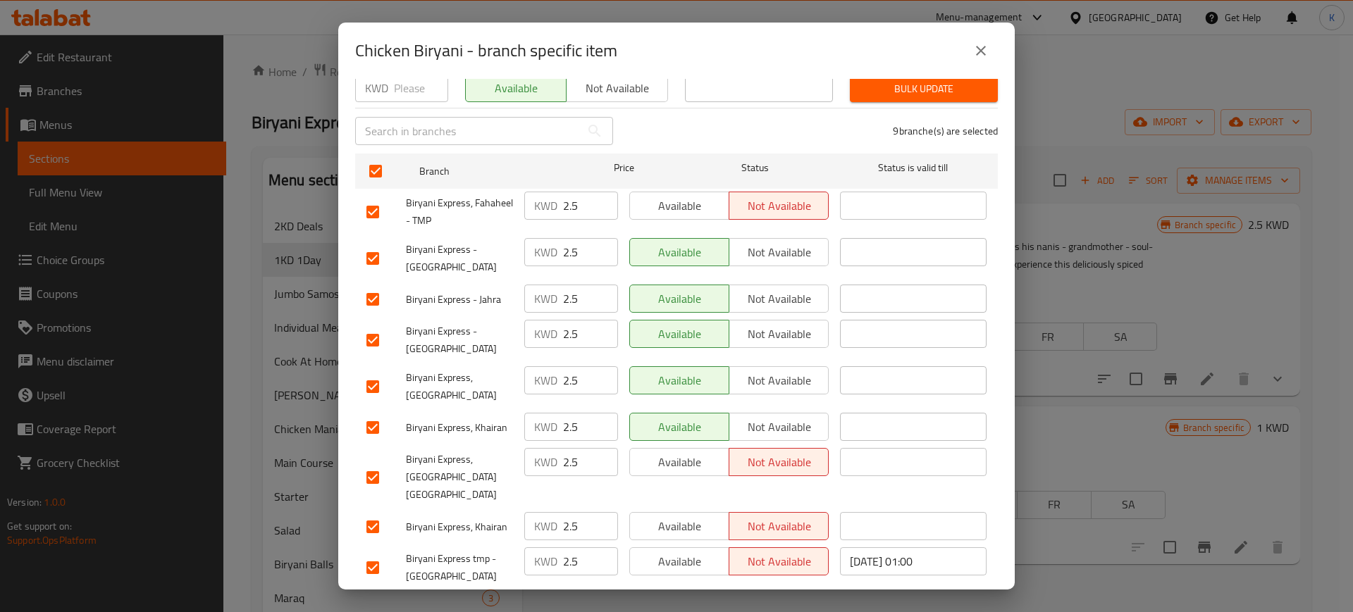
click at [765, 601] on span "Save" at bounding box center [676, 610] width 620 height 18
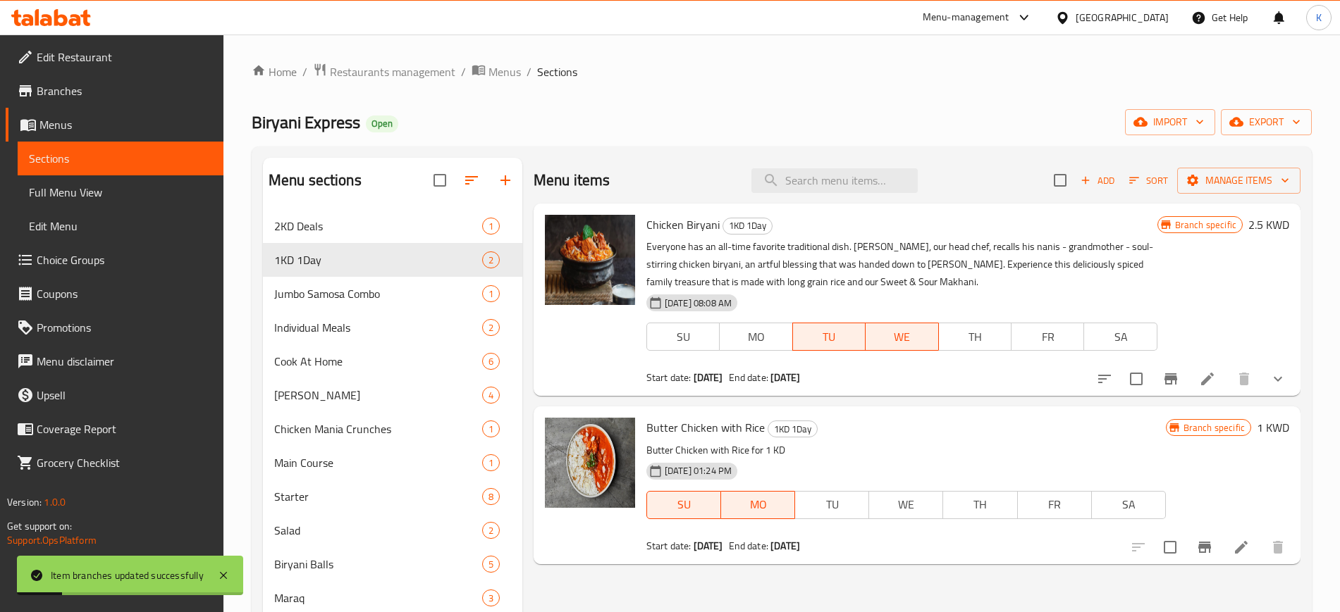
click at [707, 82] on div "Home / Restaurants management / Menus / Sections Biryani Express Open import ex…" at bounding box center [782, 432] width 1060 height 739
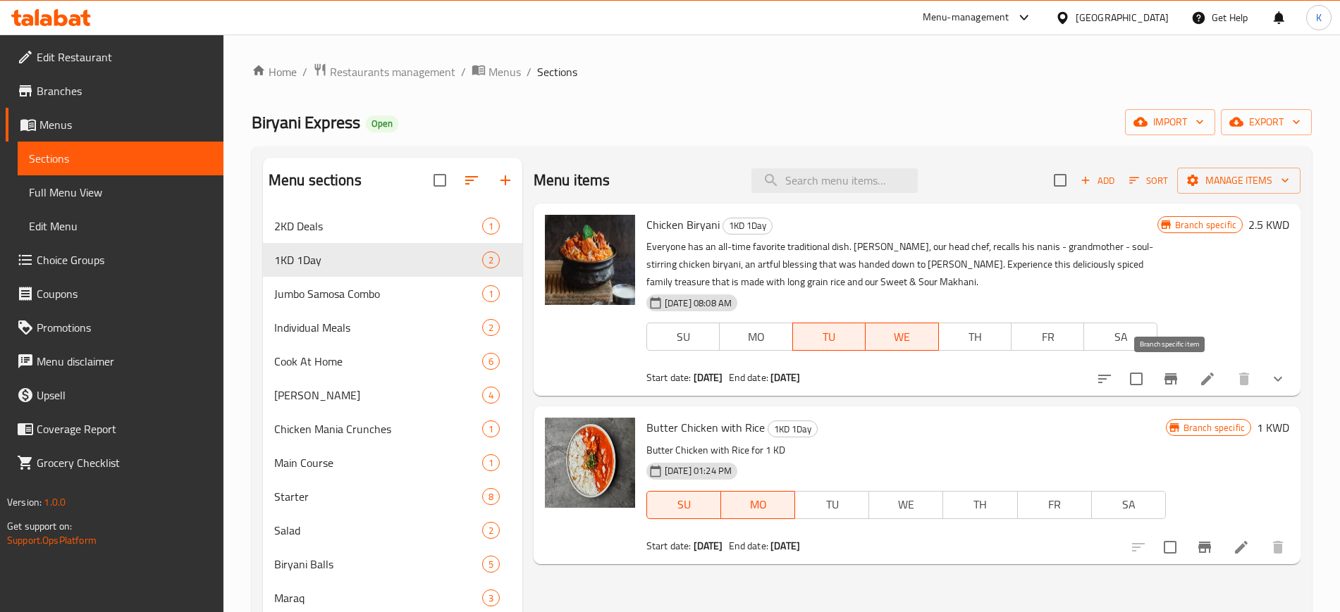
click at [1167, 381] on icon "Branch-specific-item" at bounding box center [1170, 379] width 17 height 17
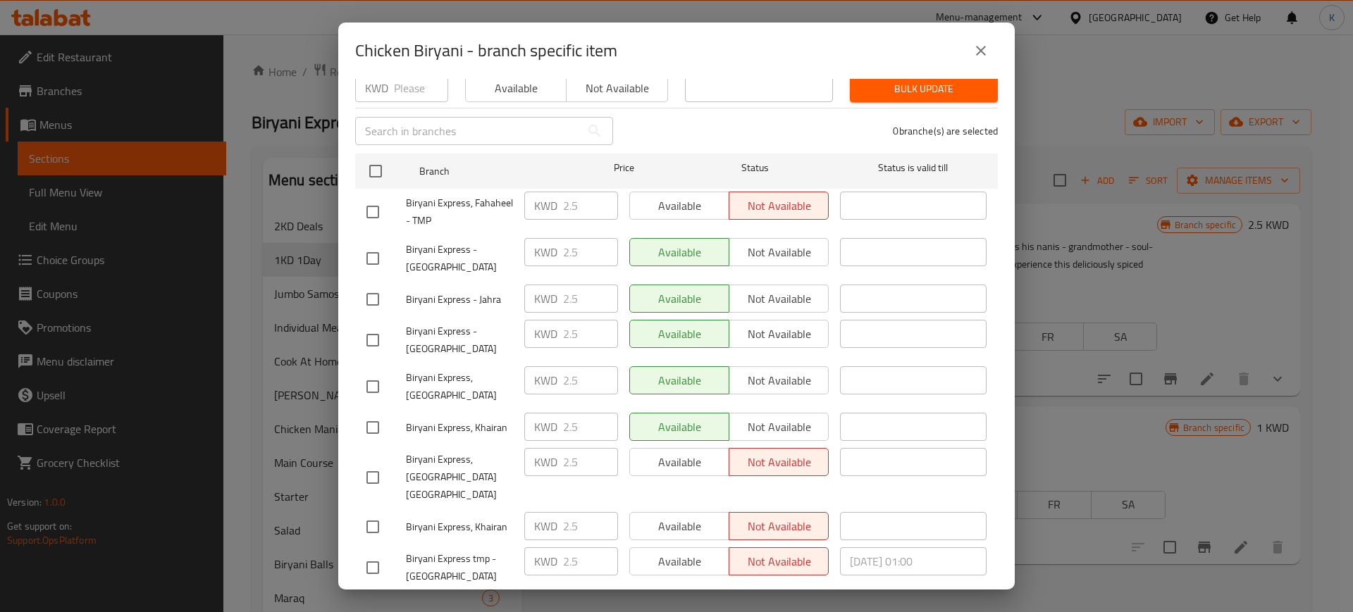
scroll to position [0, 0]
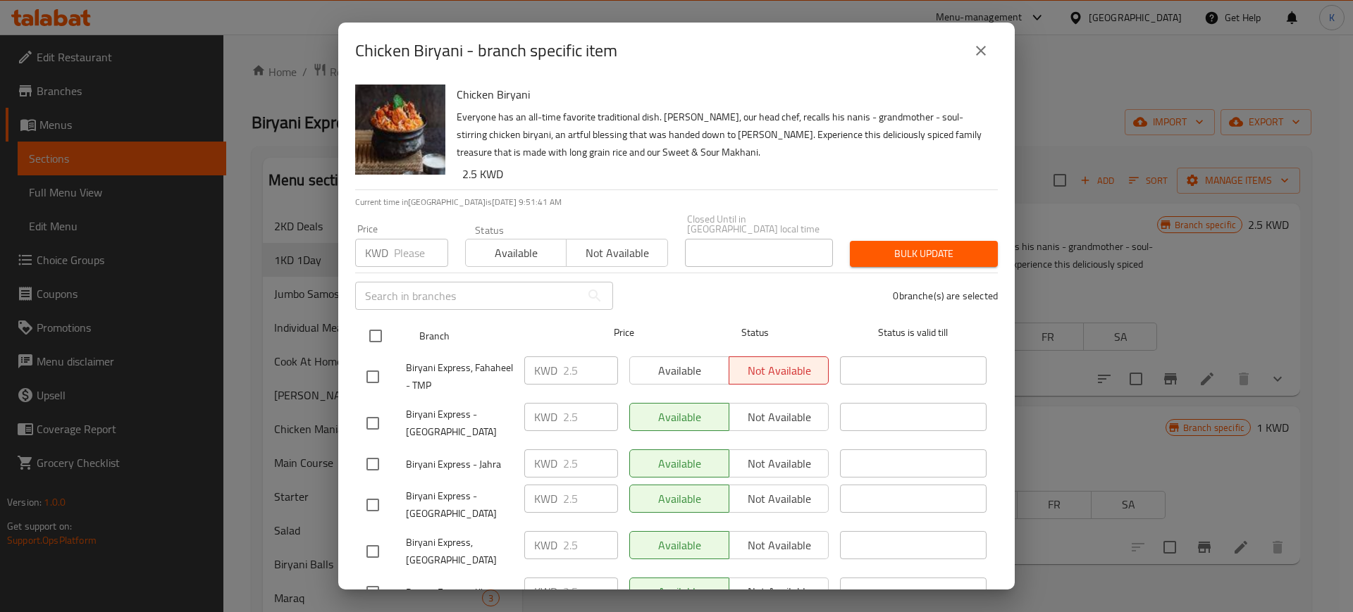
click at [374, 326] on input "checkbox" at bounding box center [376, 336] width 30 height 30
checkbox input "true"
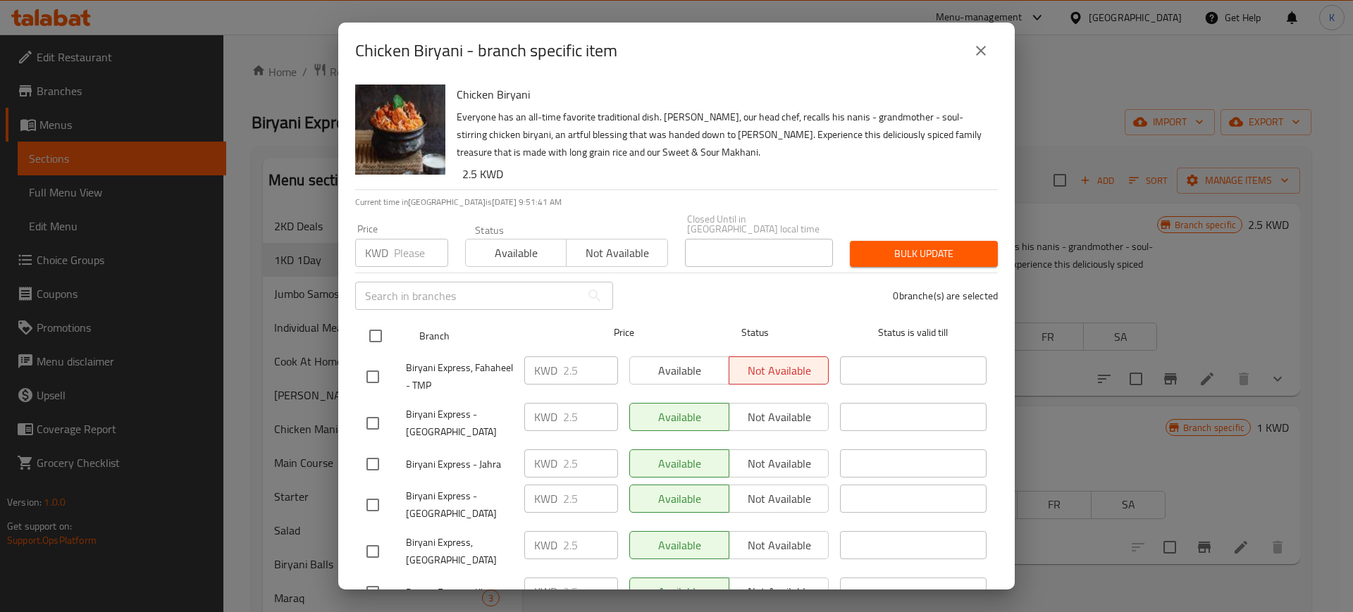
checkbox input "true"
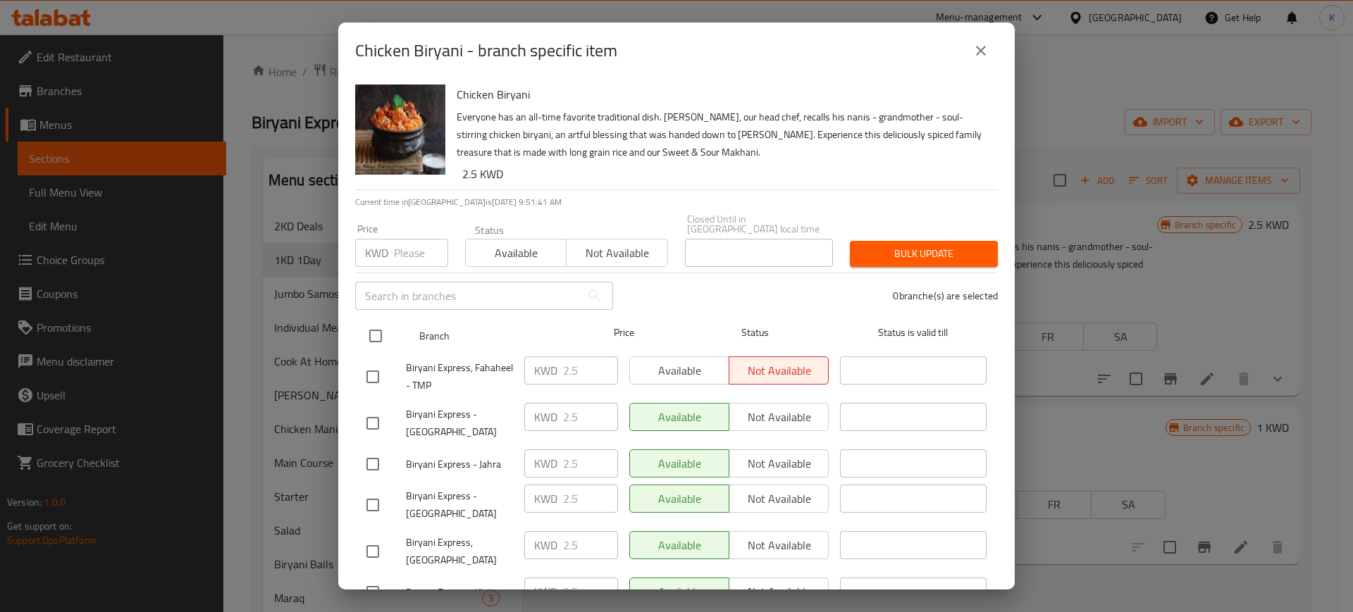
checkbox input "true"
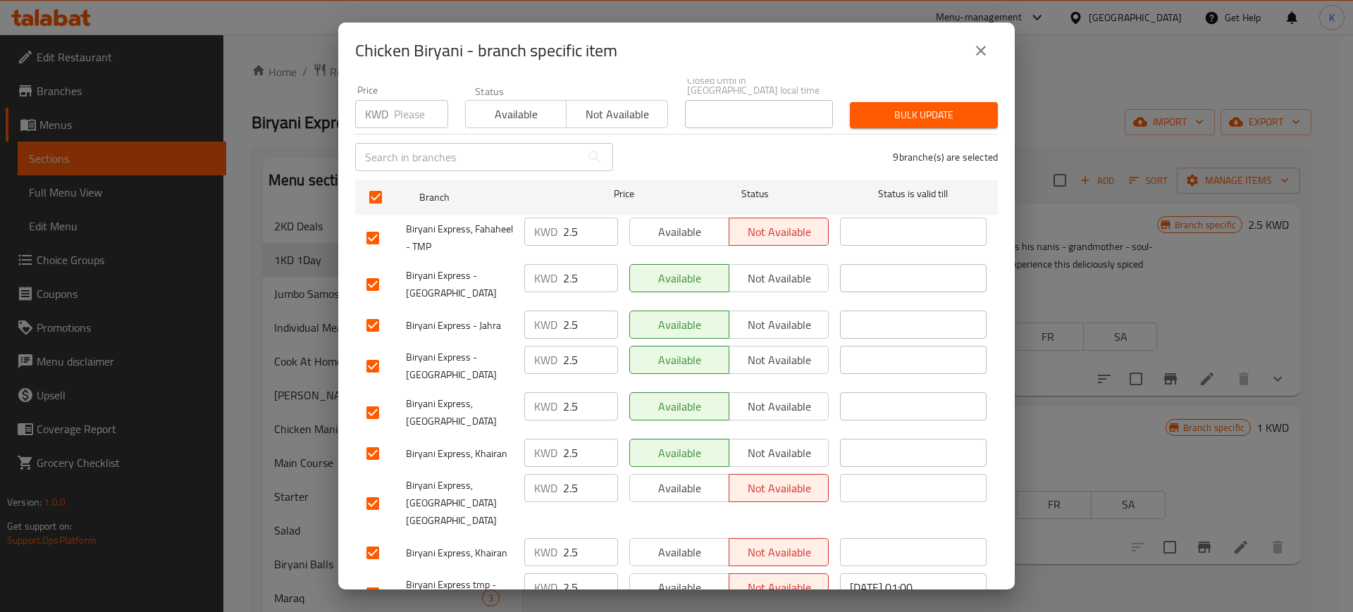
scroll to position [165, 0]
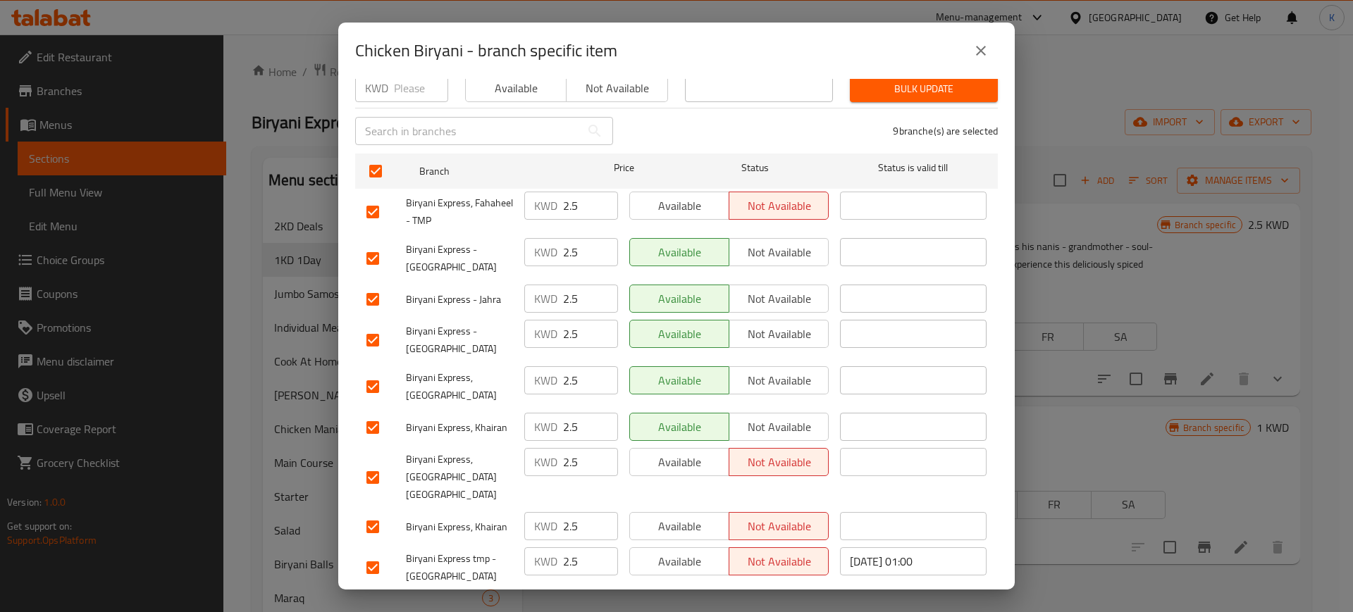
click at [698, 204] on span "Available" at bounding box center [680, 206] width 88 height 20
click at [683, 452] on span "Available" at bounding box center [680, 462] width 88 height 20
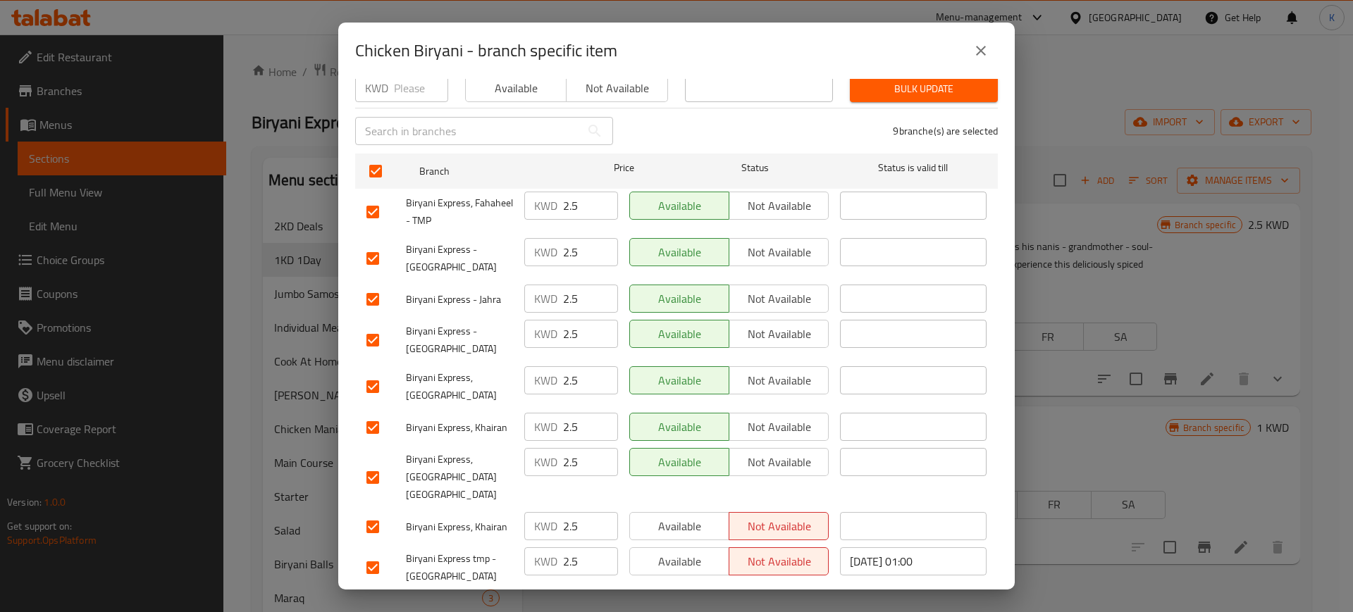
click at [683, 517] on span "Available" at bounding box center [680, 527] width 88 height 20
click at [681, 552] on span "Available" at bounding box center [680, 562] width 88 height 20
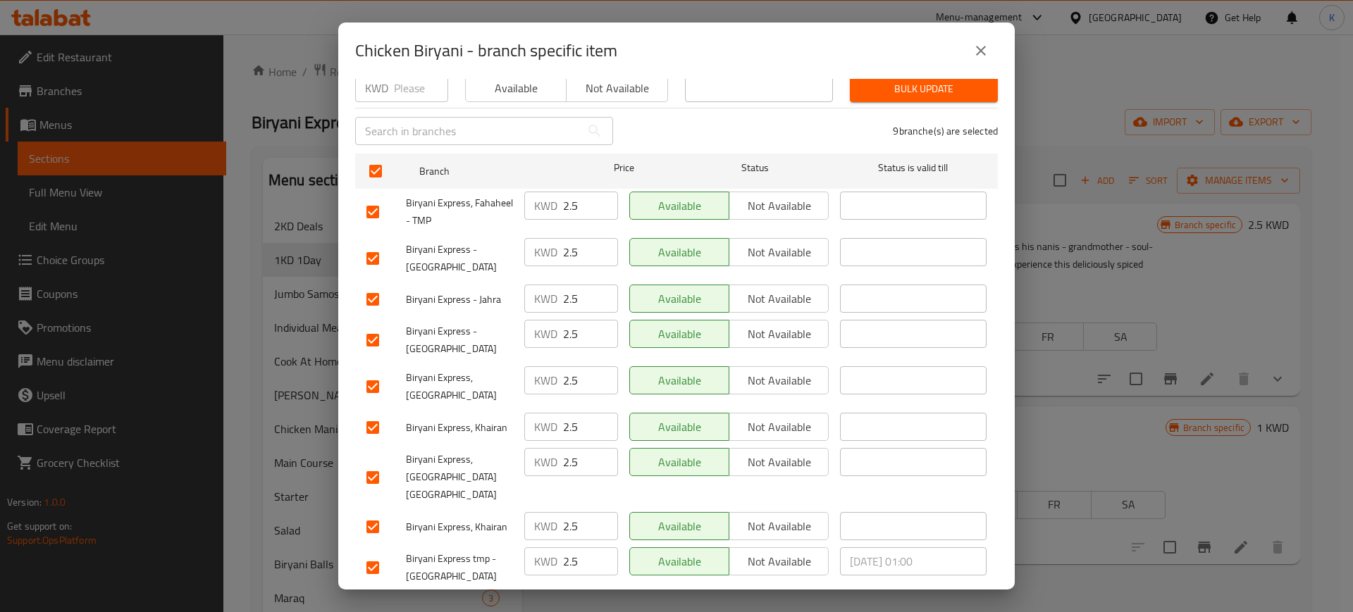
click at [692, 601] on span "Save" at bounding box center [676, 610] width 620 height 18
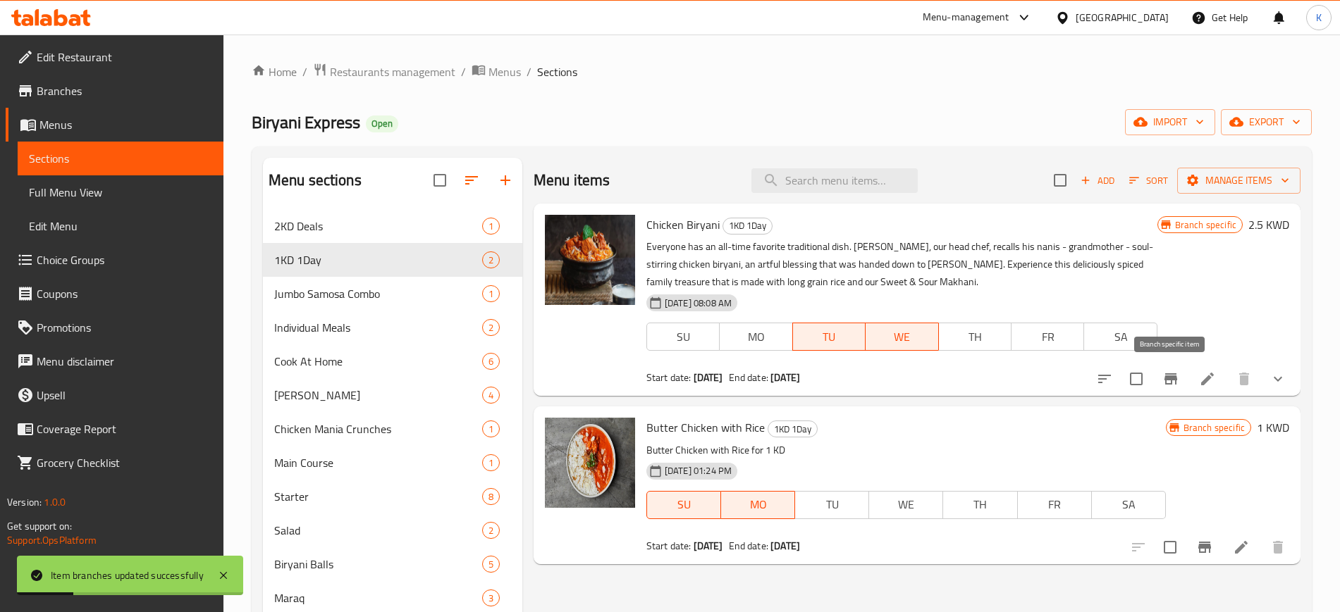
click at [1172, 381] on icon "Branch-specific-item" at bounding box center [1170, 379] width 17 height 17
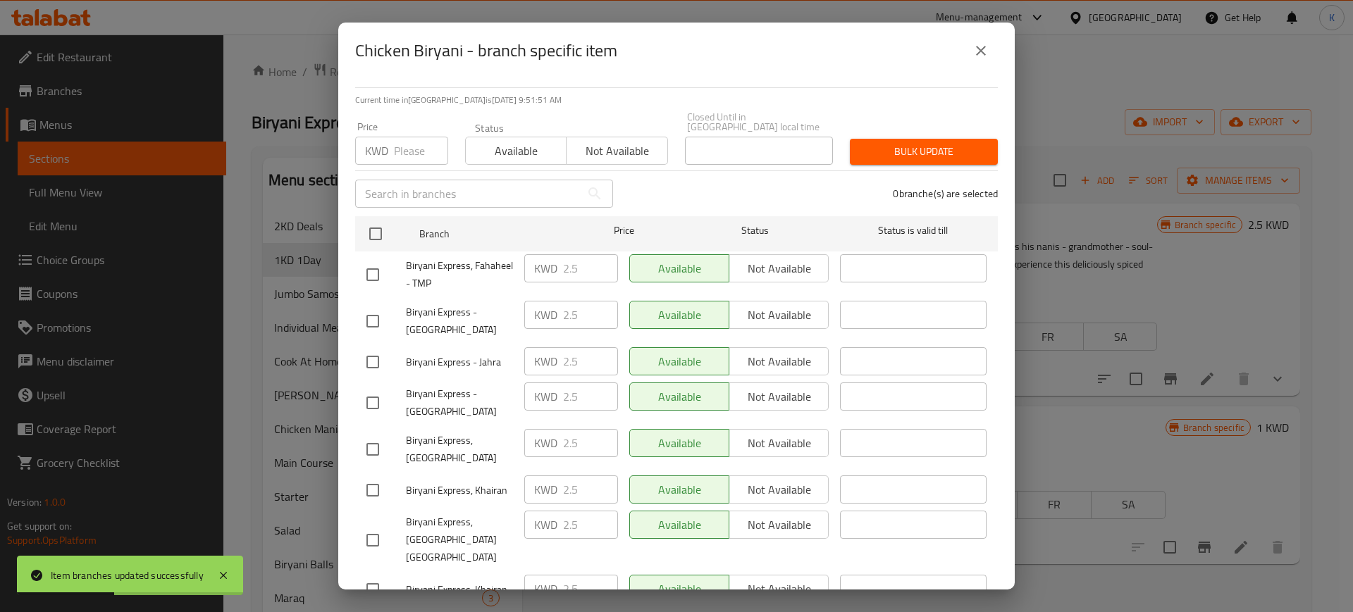
scroll to position [77, 0]
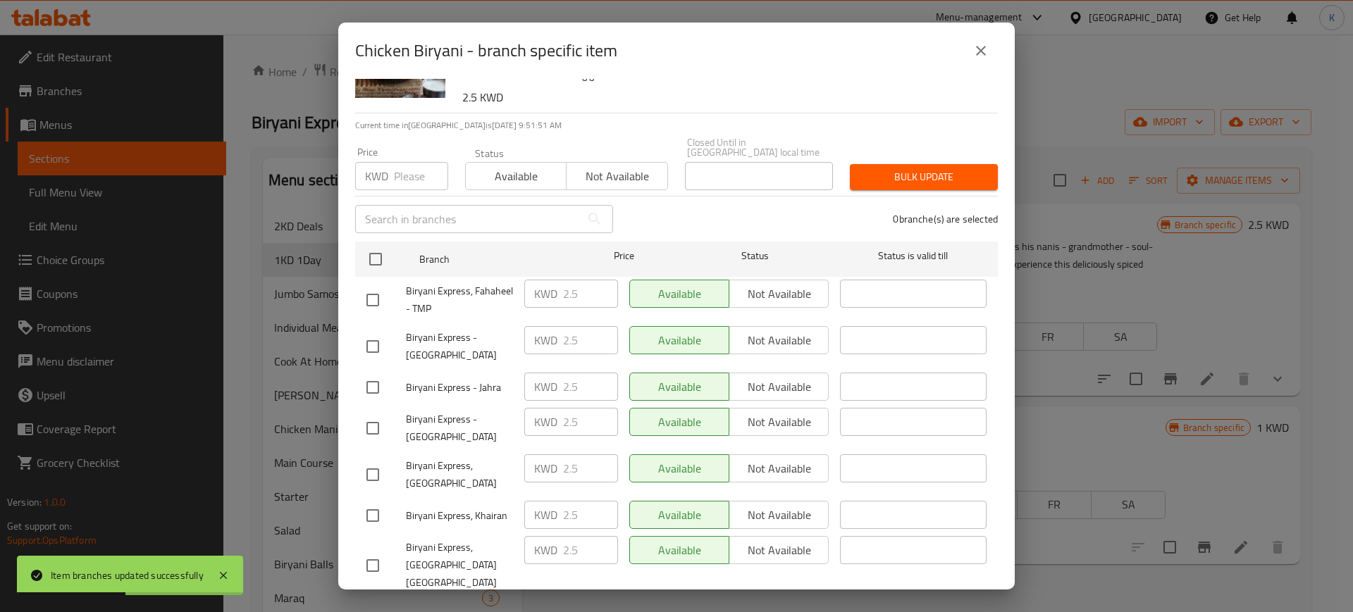
click at [985, 49] on icon "close" at bounding box center [981, 50] width 17 height 17
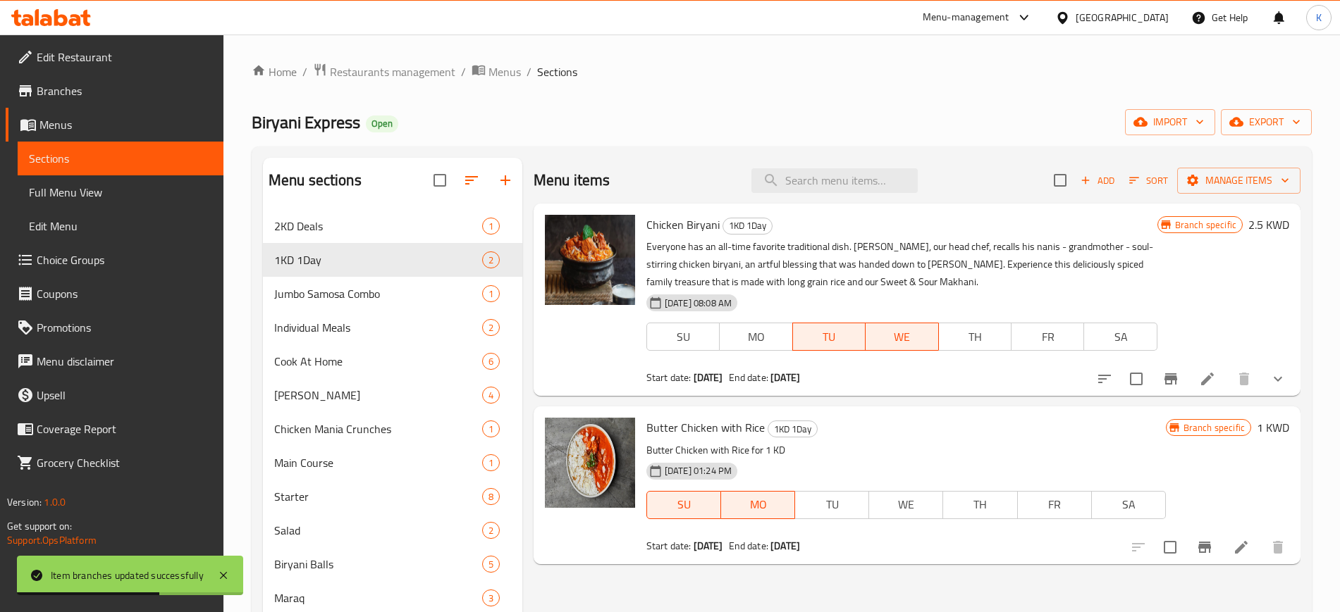
click at [1164, 378] on icon "Branch-specific-item" at bounding box center [1170, 379] width 17 height 17
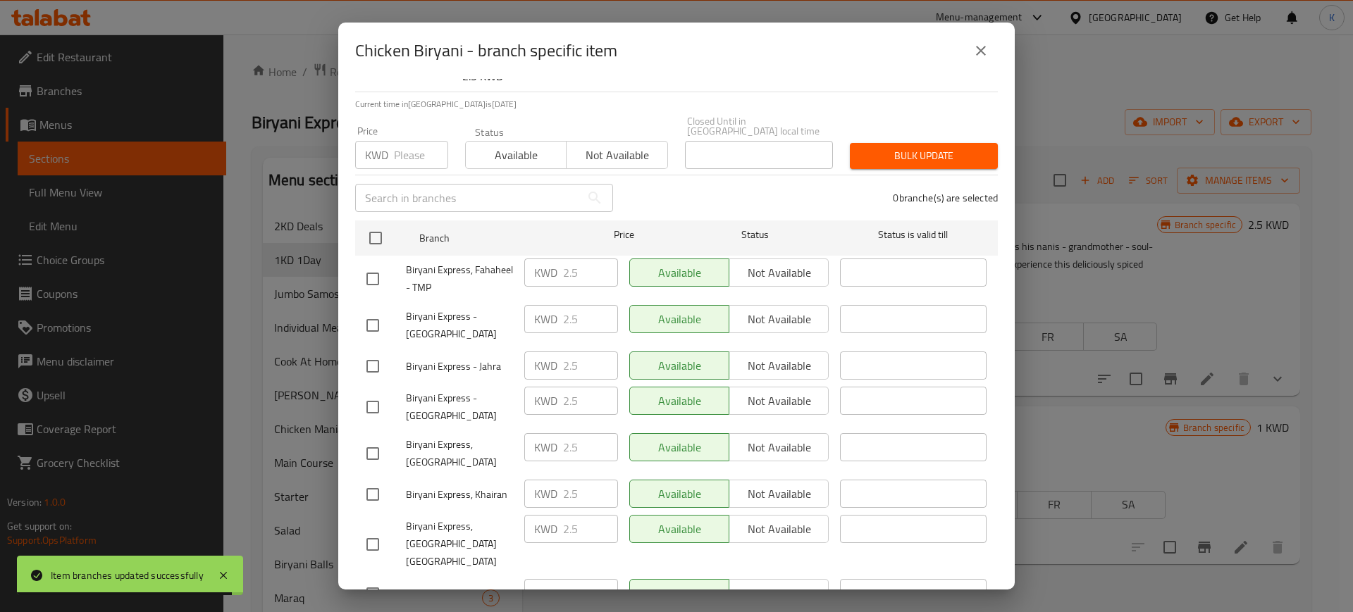
scroll to position [165, 0]
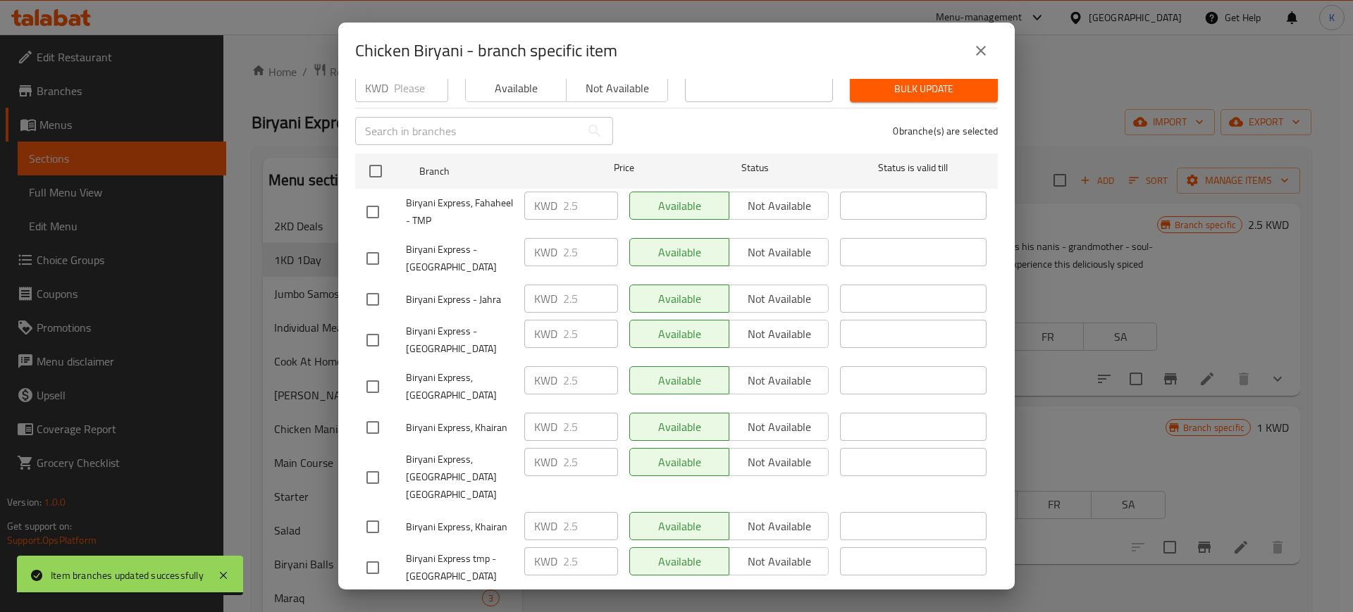
click at [985, 43] on icon "close" at bounding box center [981, 50] width 17 height 17
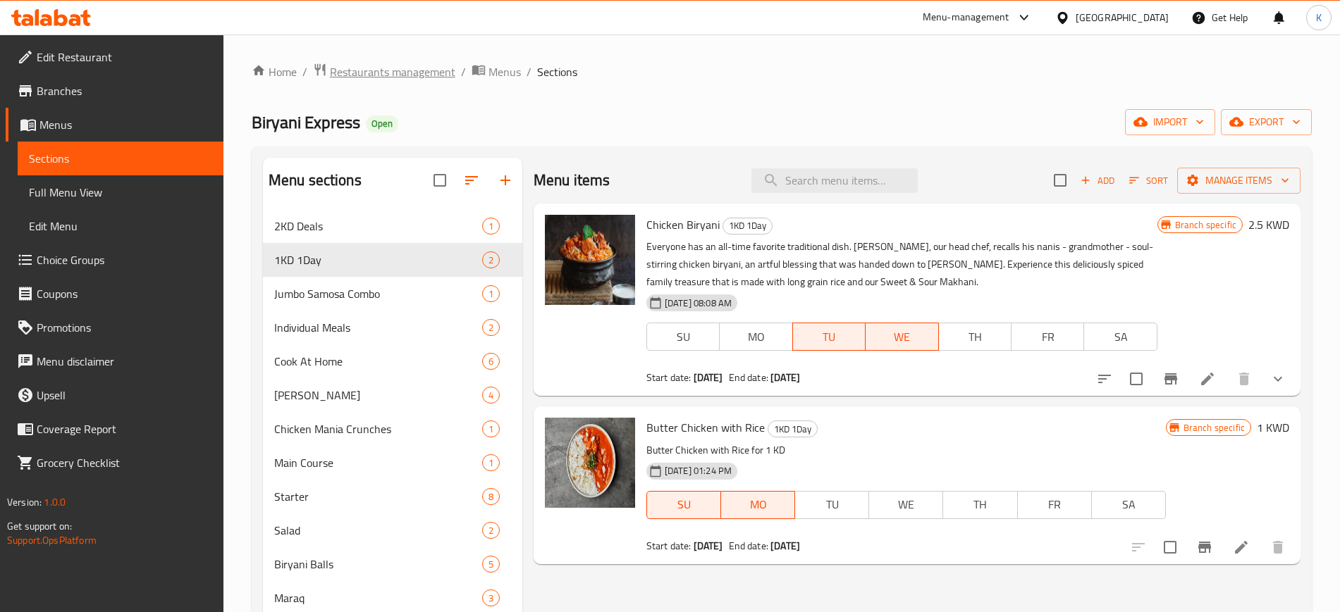
click at [400, 66] on span "Restaurants management" at bounding box center [392, 71] width 125 height 17
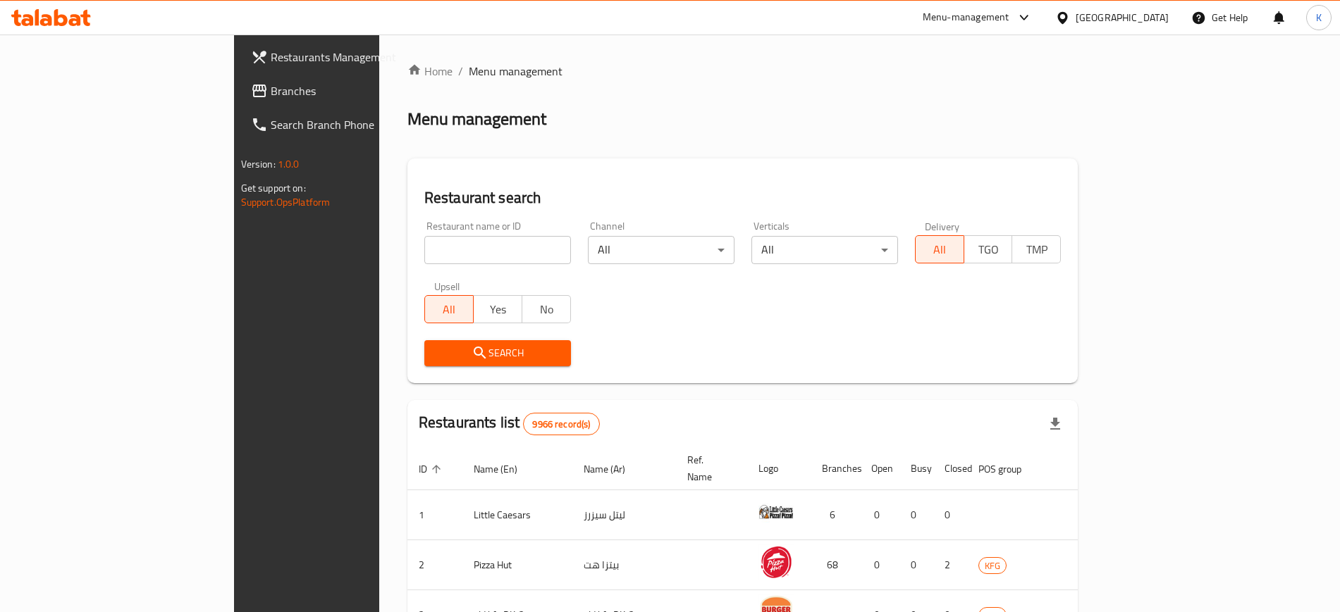
click at [424, 253] on input "search" at bounding box center [497, 250] width 147 height 28
paste input "Biryani Express"
type input "Biryani Express"
click button "Search" at bounding box center [497, 353] width 147 height 26
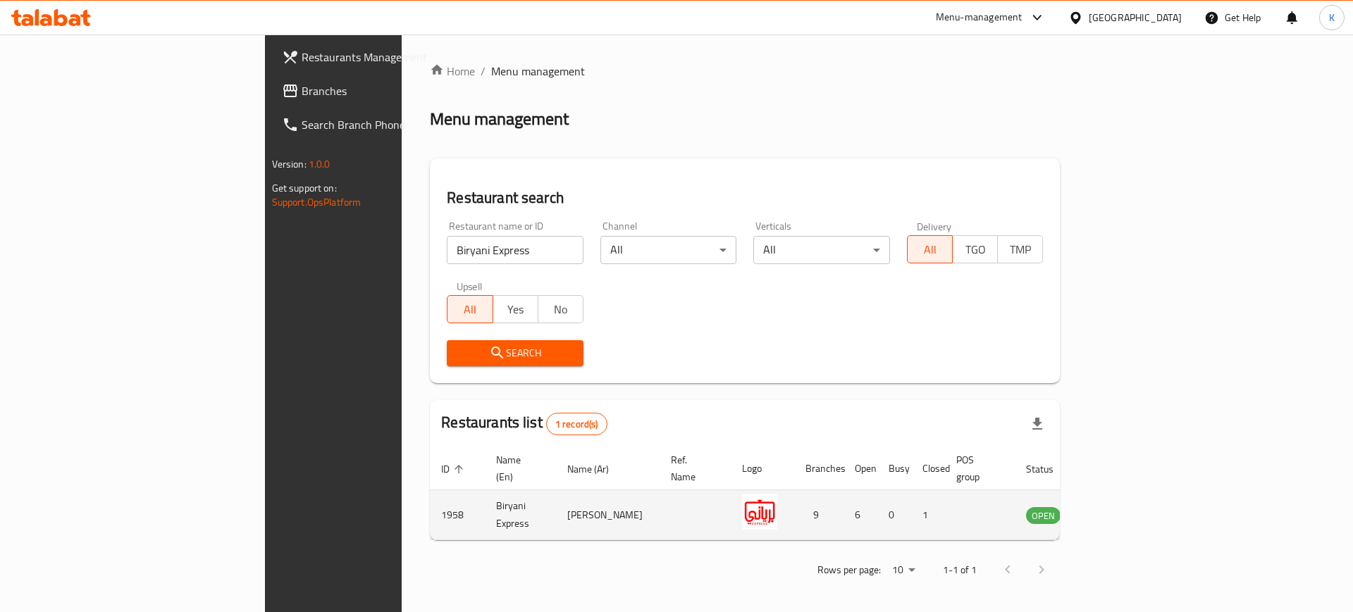
click at [1137, 498] on td "enhanced table" at bounding box center [1113, 515] width 49 height 50
click at [1114, 513] on icon "enhanced table" at bounding box center [1111, 516] width 5 height 6
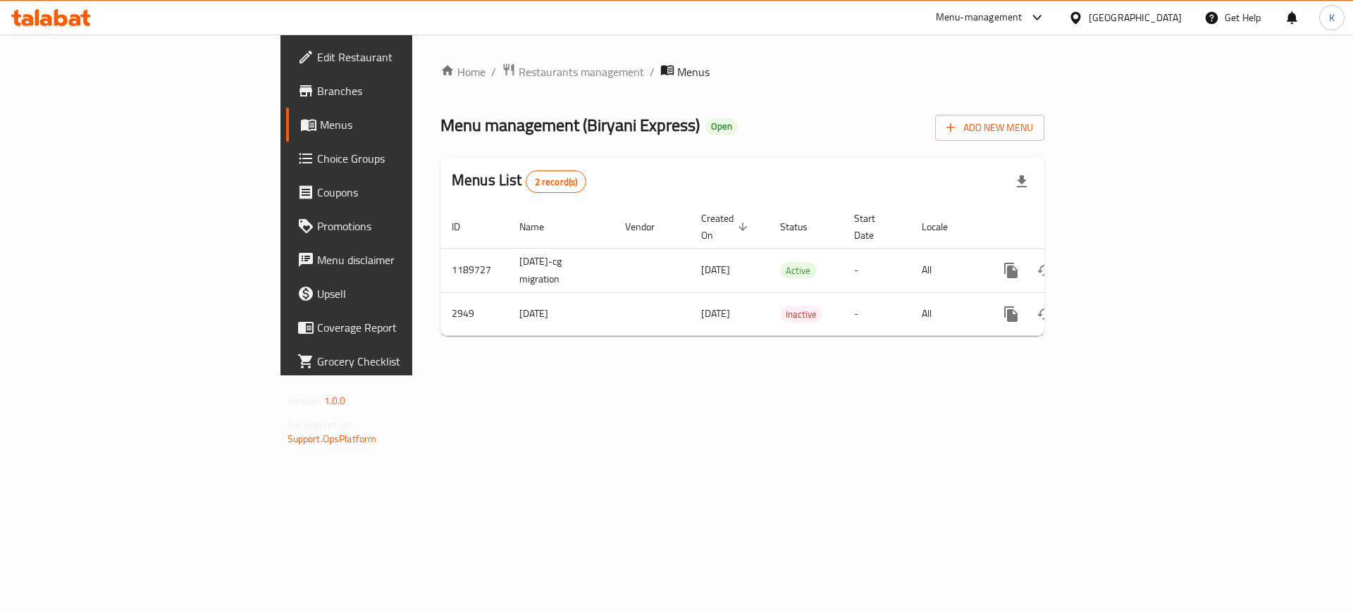
click at [317, 90] on span "Branches" at bounding box center [406, 90] width 178 height 17
